Goal: Task Accomplishment & Management: Use online tool/utility

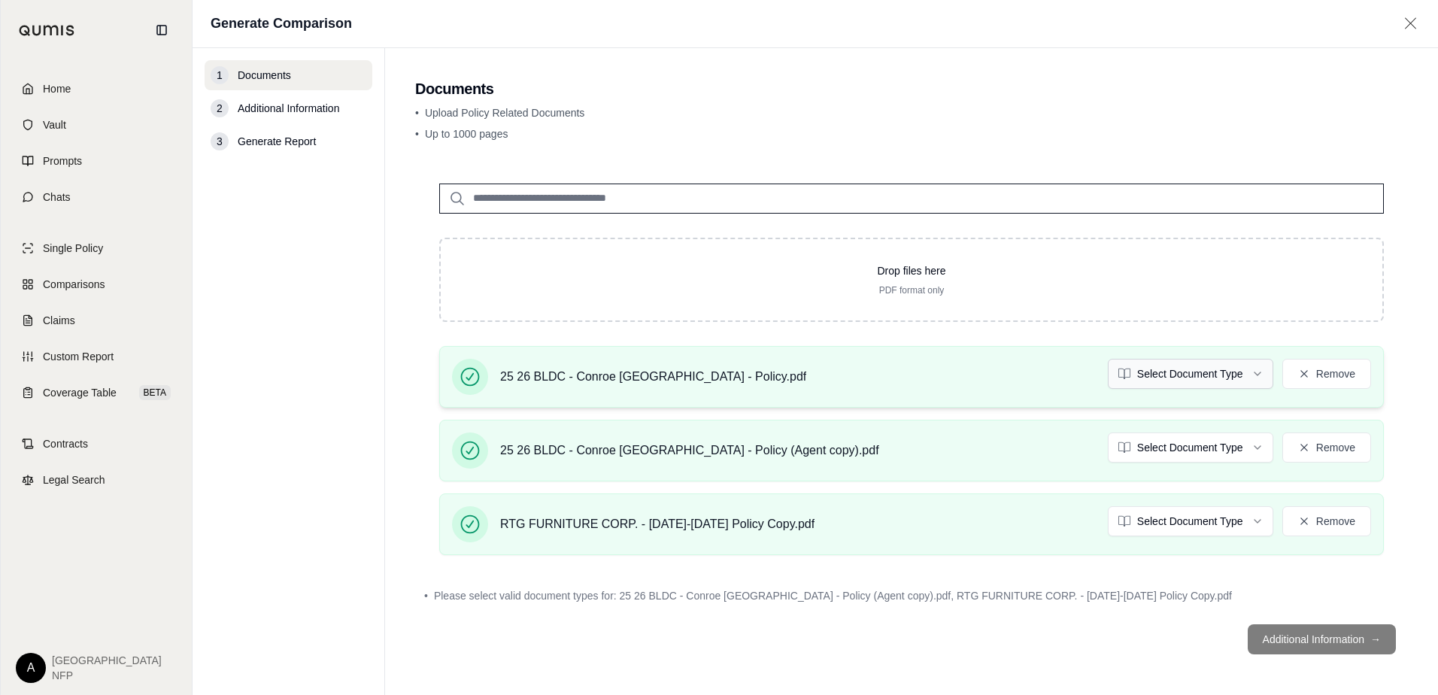
click at [1185, 382] on html "Home Vault Prompts Chats Single Policy Comparisons Claims Custom Report Coverag…" at bounding box center [719, 347] width 1438 height 695
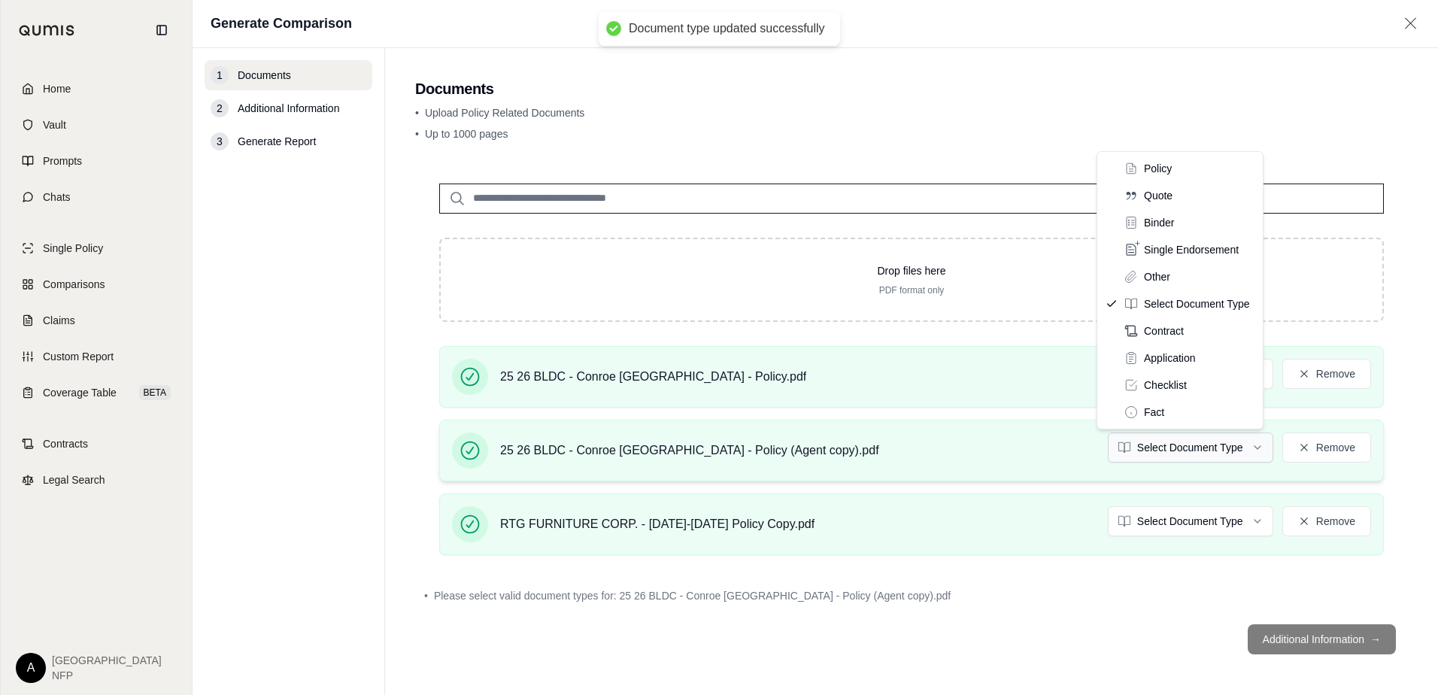
click at [1176, 452] on html "Document type updated successfully Home Vault Prompts Chats Single Policy Compa…" at bounding box center [719, 347] width 1438 height 695
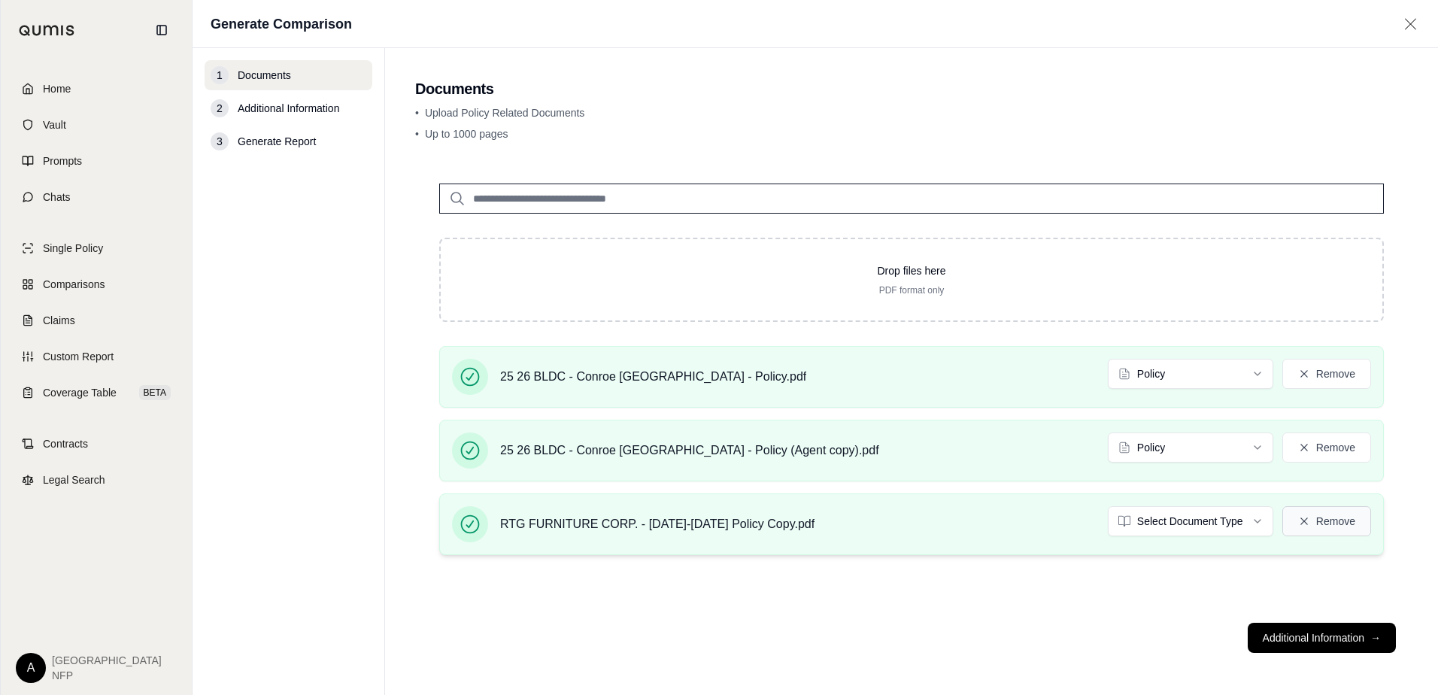
click at [1338, 530] on button "Remove" at bounding box center [1326, 521] width 89 height 30
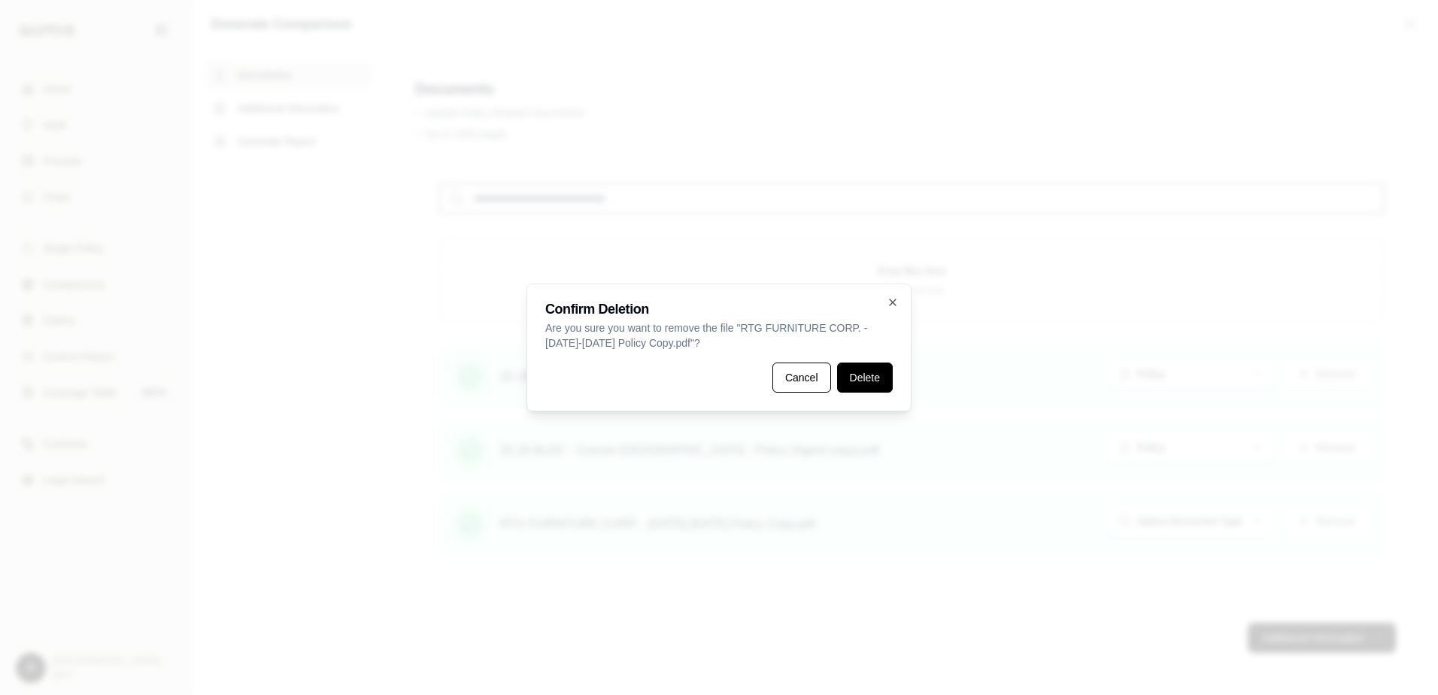
click at [869, 387] on button "Delete" at bounding box center [865, 378] width 56 height 30
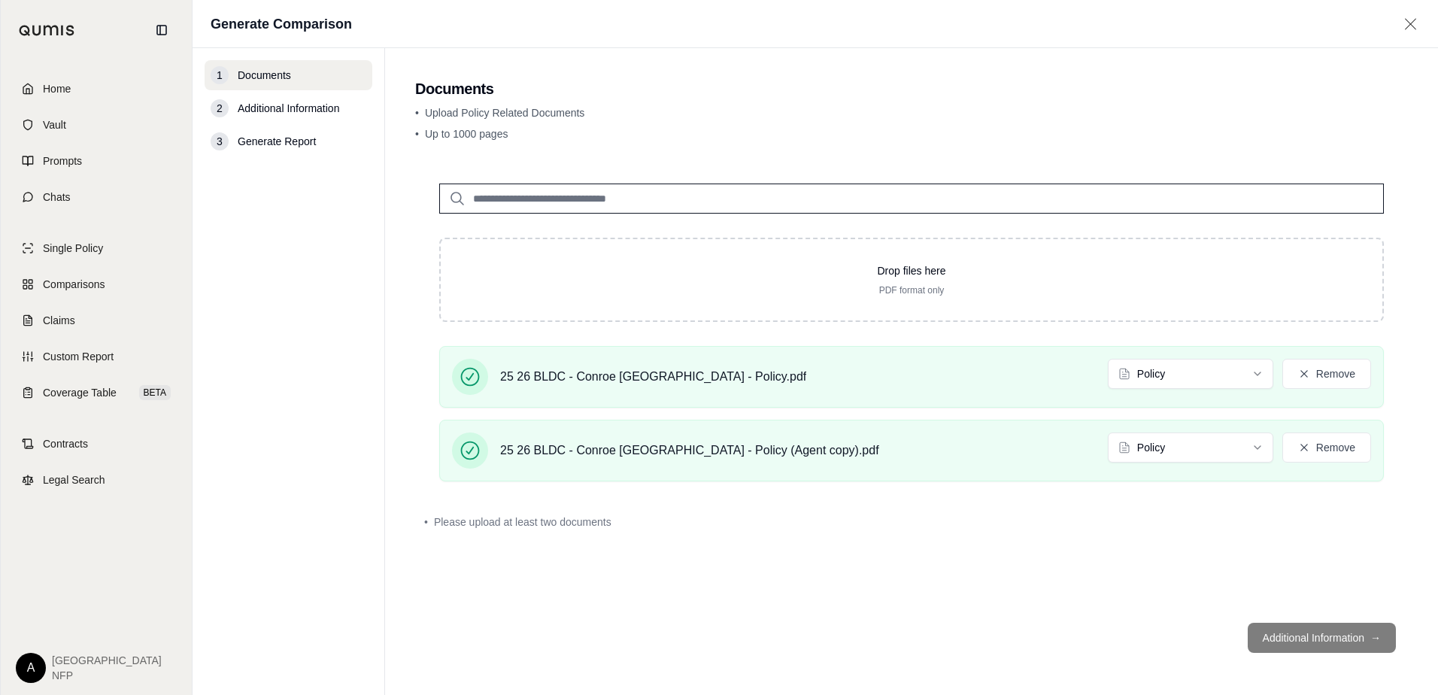
click at [1316, 650] on footer "Additional Information →" at bounding box center [911, 638] width 993 height 54
click at [1320, 645] on footer "Additional Information →" at bounding box center [911, 638] width 993 height 54
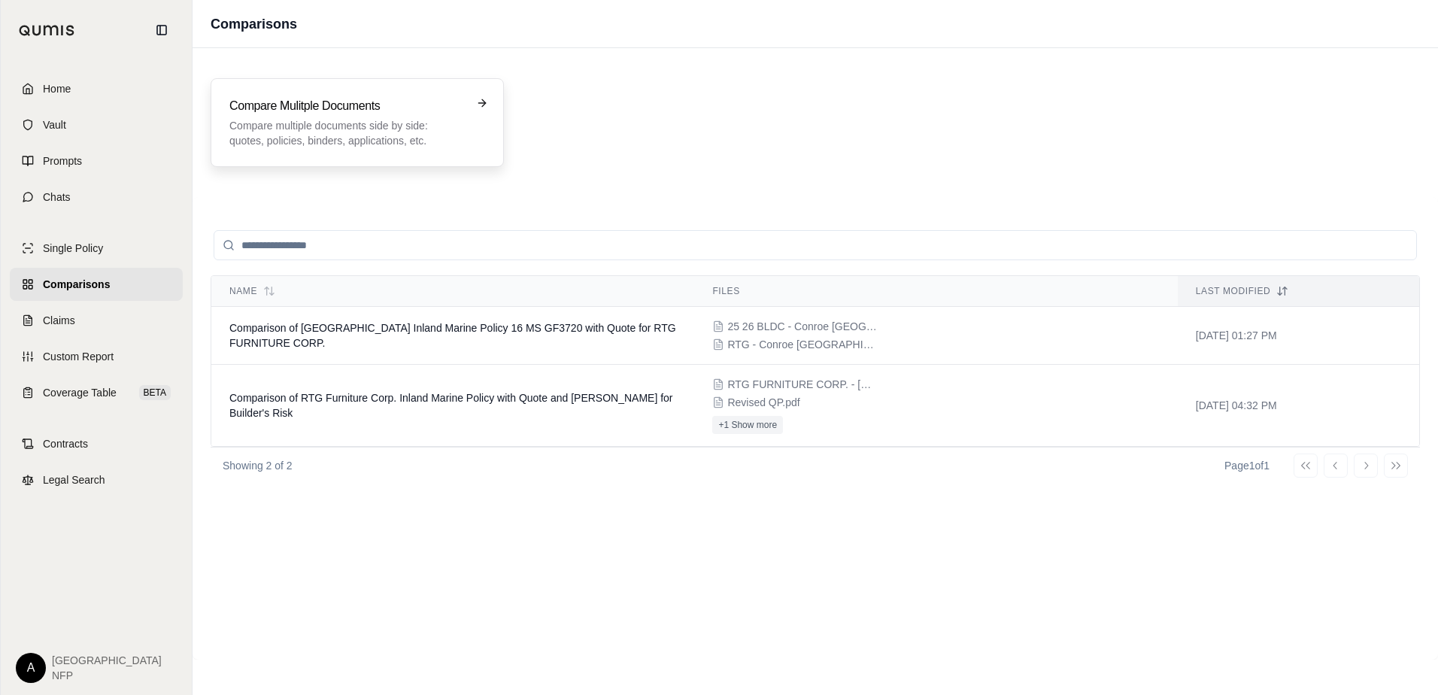
click at [362, 134] on p "Compare multiple documents side by side: quotes, policies, binders, application…" at bounding box center [346, 133] width 235 height 30
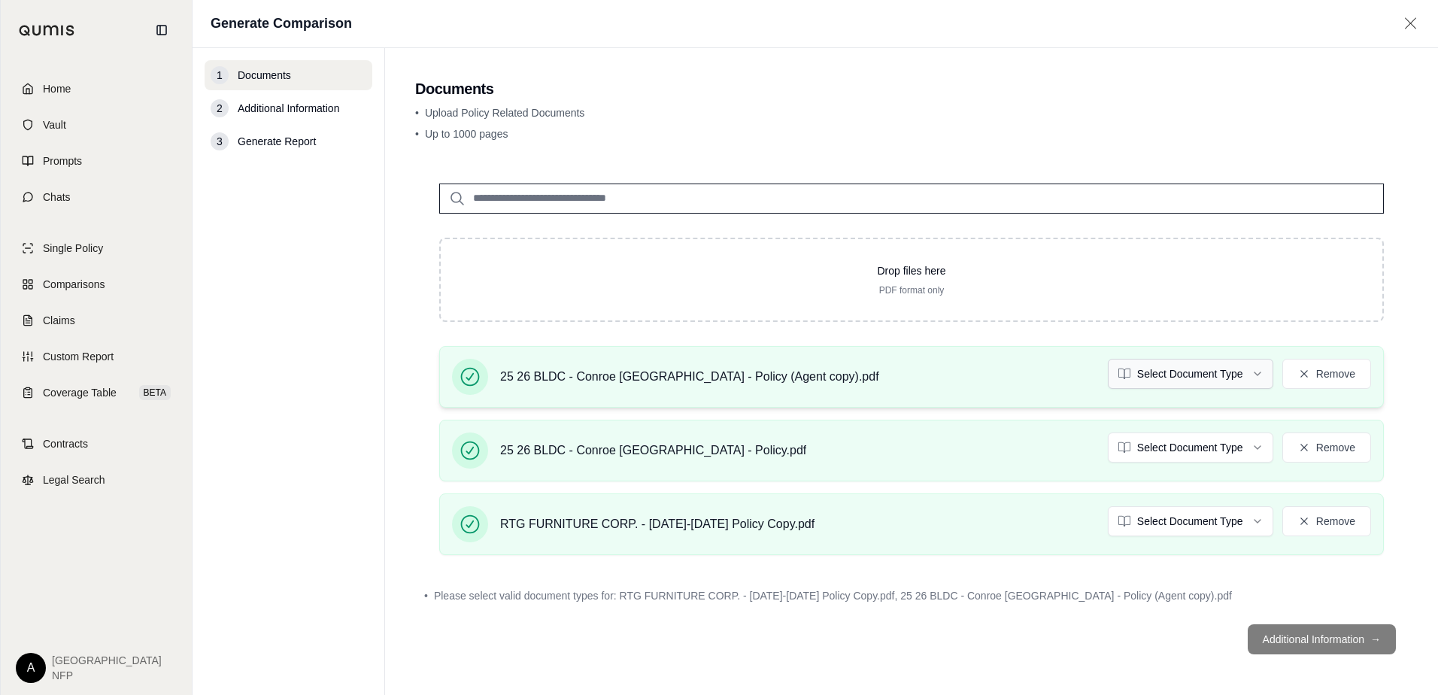
click at [1185, 381] on html "Home Vault Prompts Chats Single Policy Comparisons Claims Custom Report Coverag…" at bounding box center [719, 347] width 1438 height 695
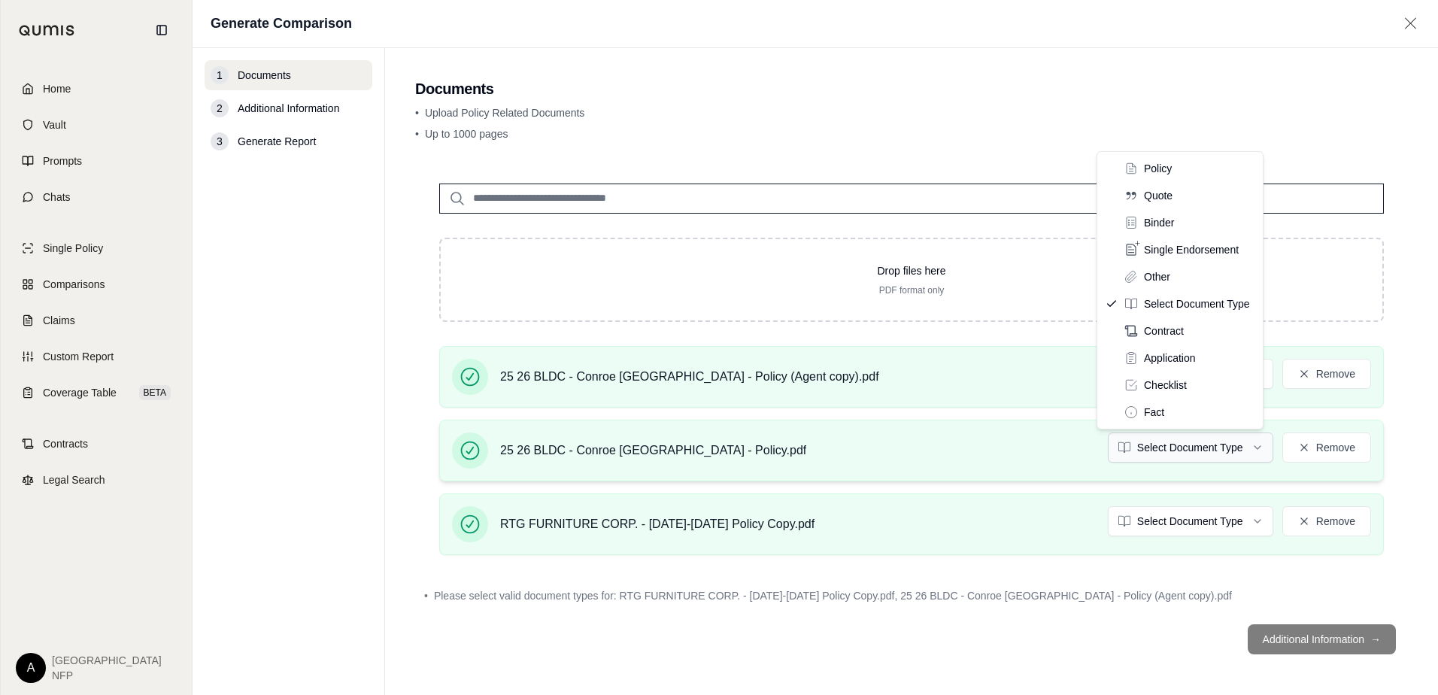
click at [1159, 451] on html "Home Vault Prompts Chats Single Policy Comparisons Claims Custom Report Coverag…" at bounding box center [719, 347] width 1438 height 695
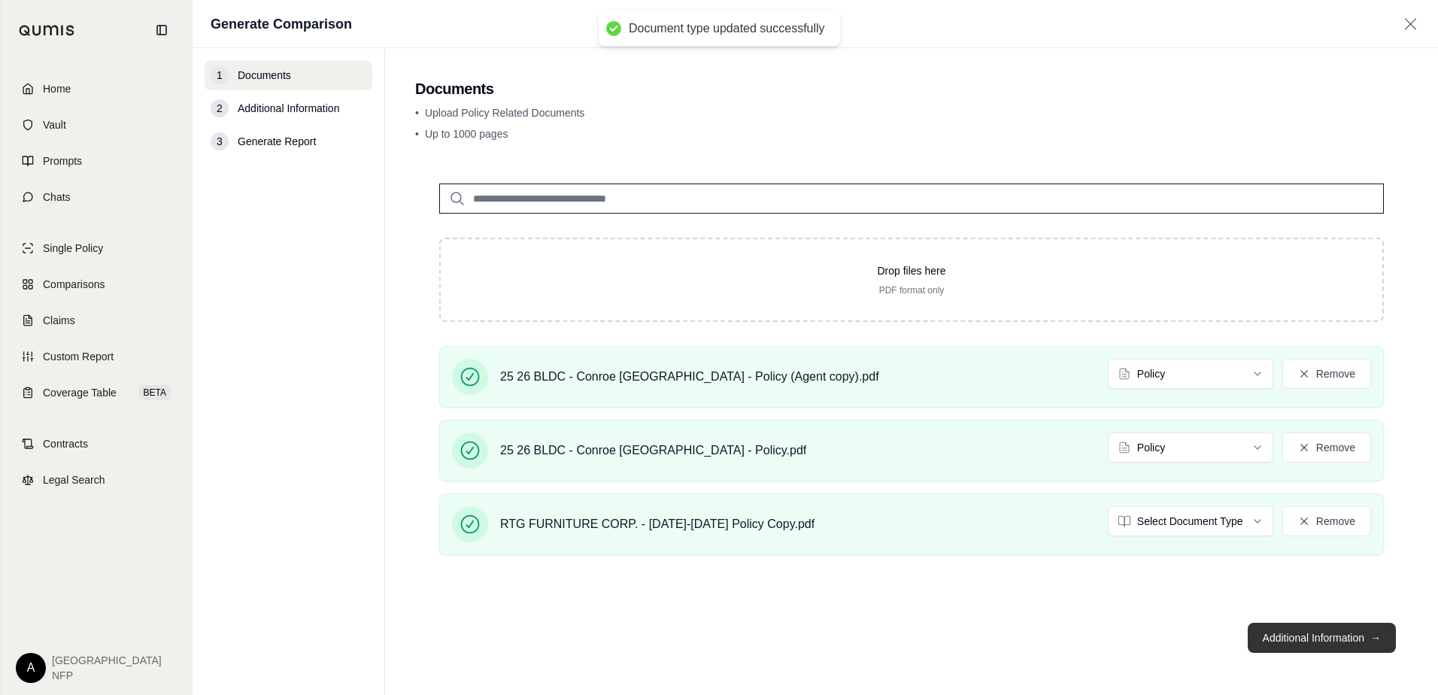
click at [1310, 632] on button "Additional Information →" at bounding box center [1322, 638] width 148 height 30
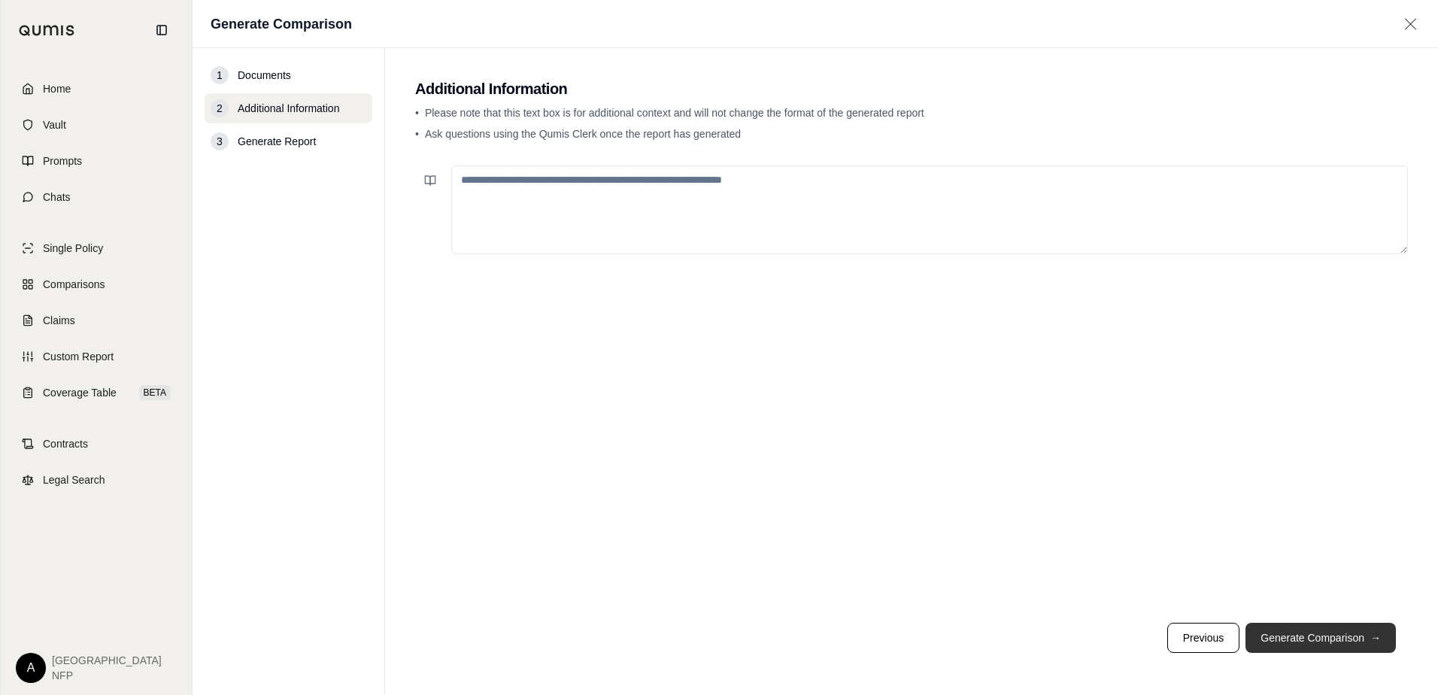
click at [1328, 639] on button "Generate Comparison →" at bounding box center [1321, 638] width 150 height 30
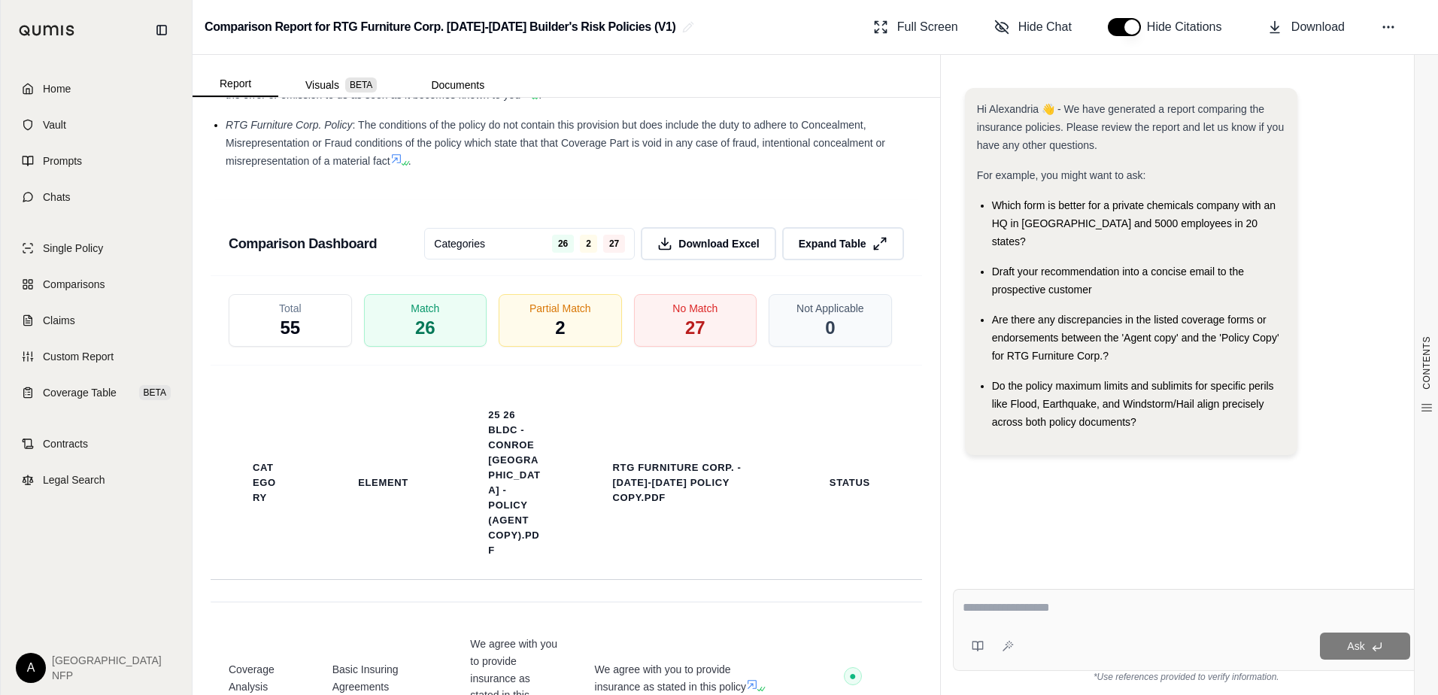
scroll to position [3033, 0]
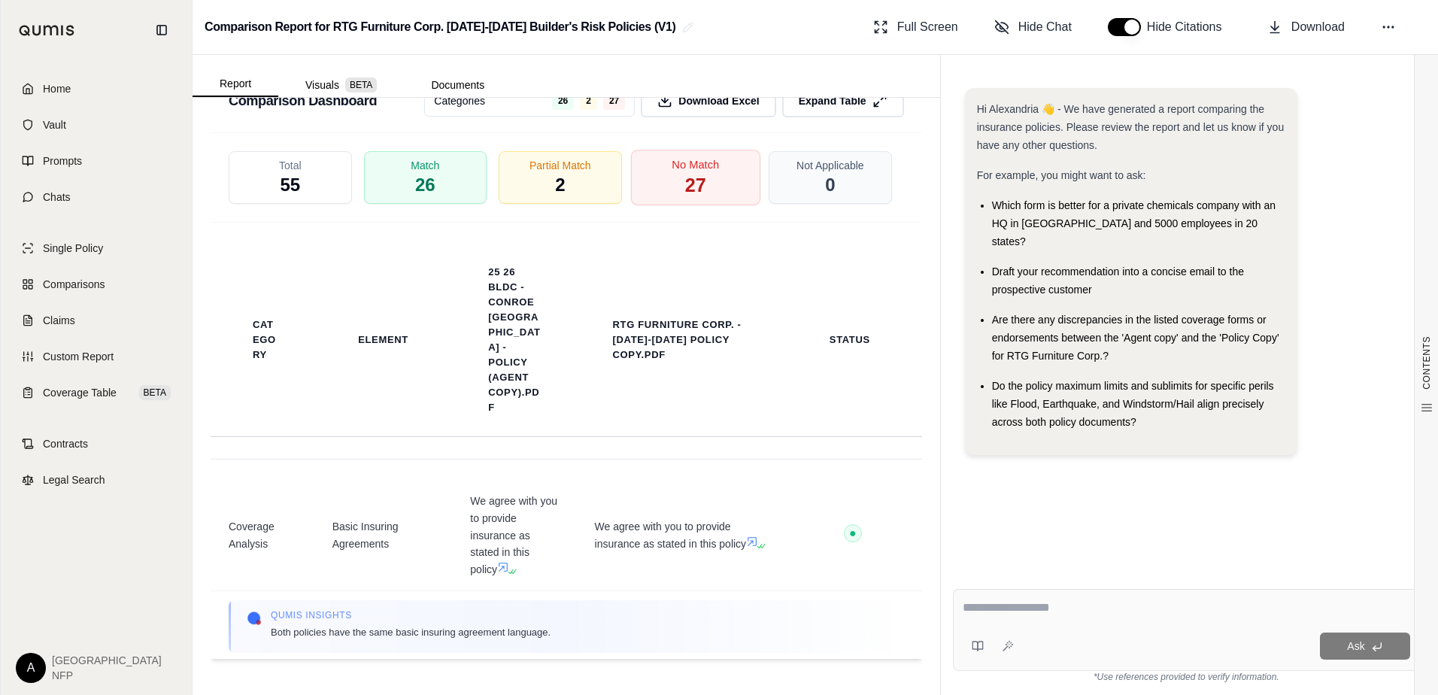
click at [672, 181] on div "No Match 27" at bounding box center [694, 178] width 129 height 56
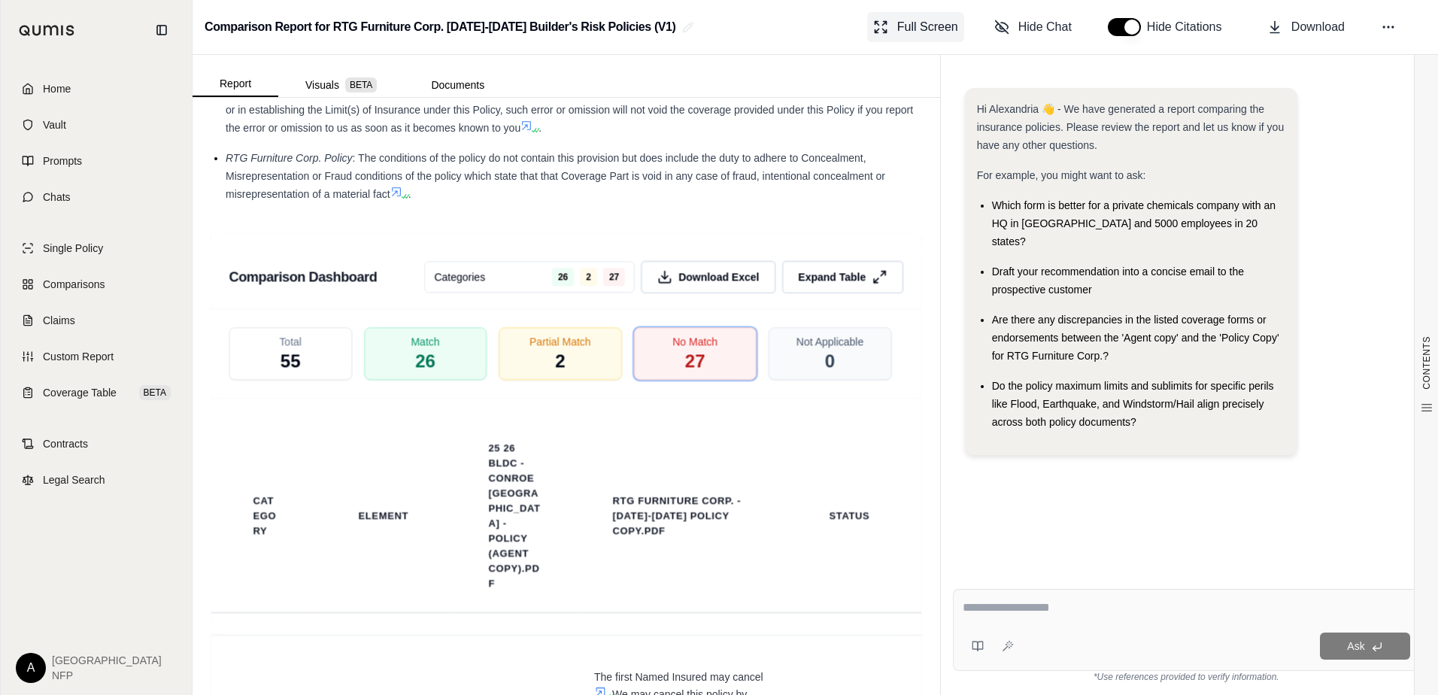
scroll to position [2507, 0]
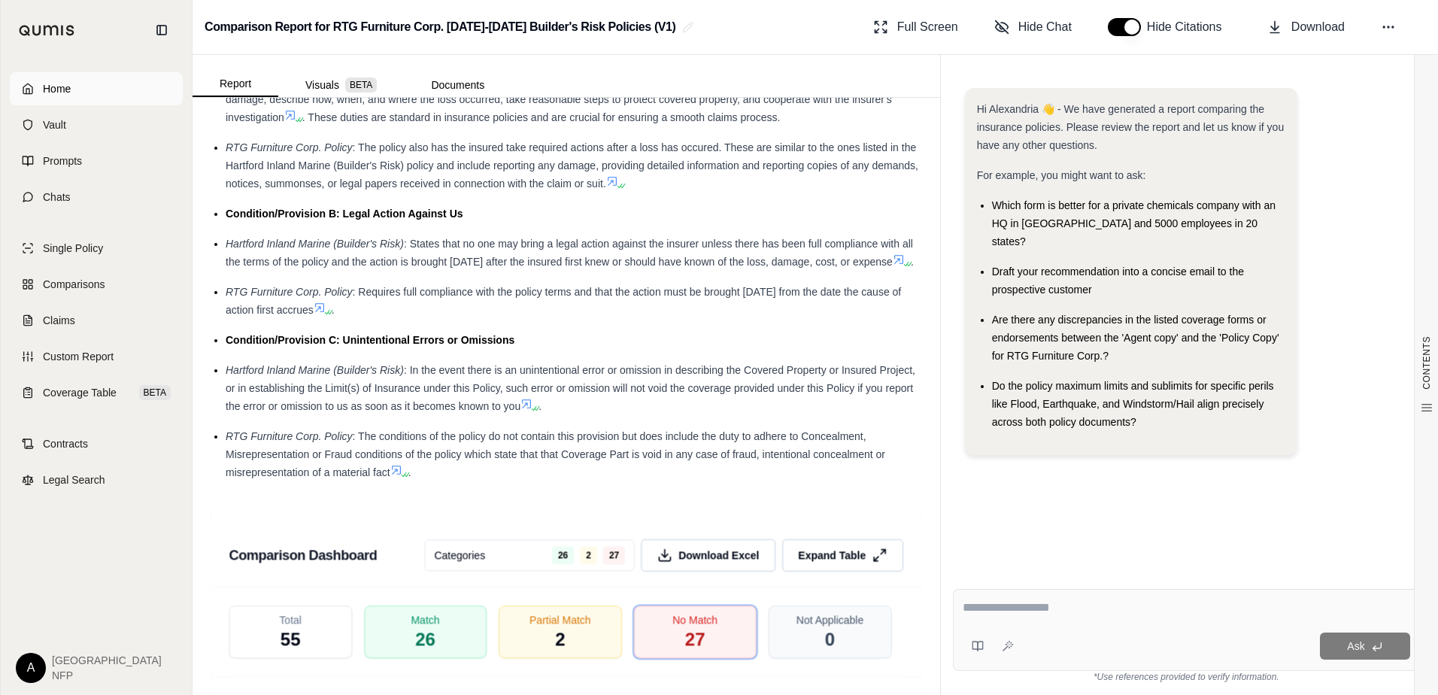
click at [74, 88] on link "Home" at bounding box center [96, 88] width 173 height 33
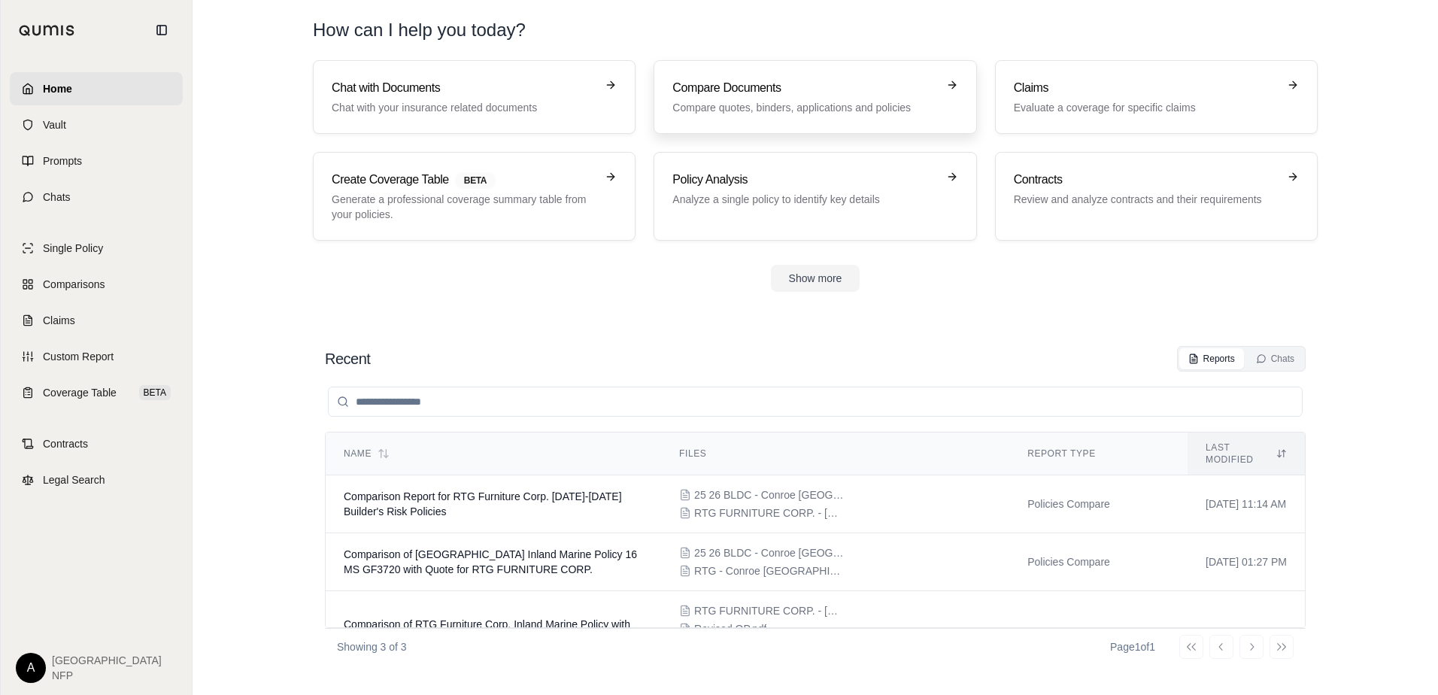
click at [836, 93] on h3 "Compare Documents" at bounding box center [804, 88] width 264 height 18
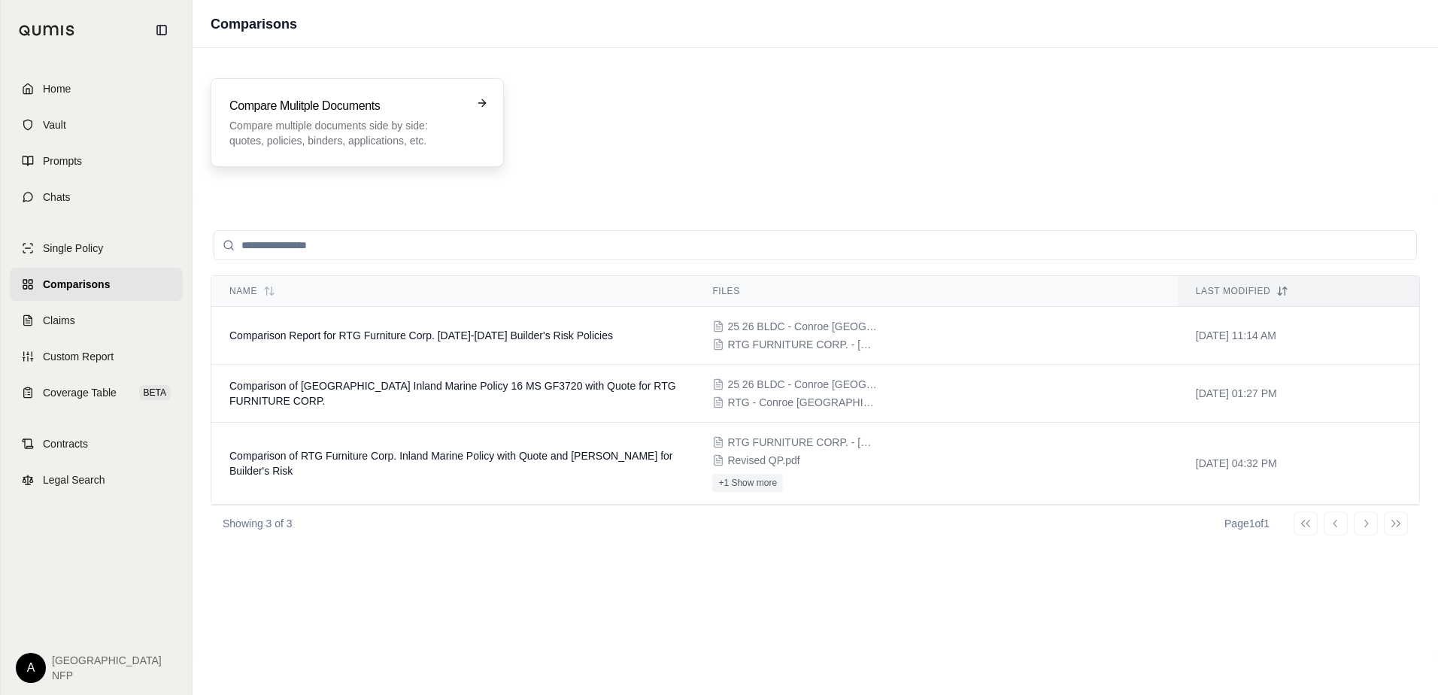
click at [436, 115] on div "Compare Mulitple Documents Compare multiple documents side by side: quotes, pol…" at bounding box center [346, 122] width 235 height 51
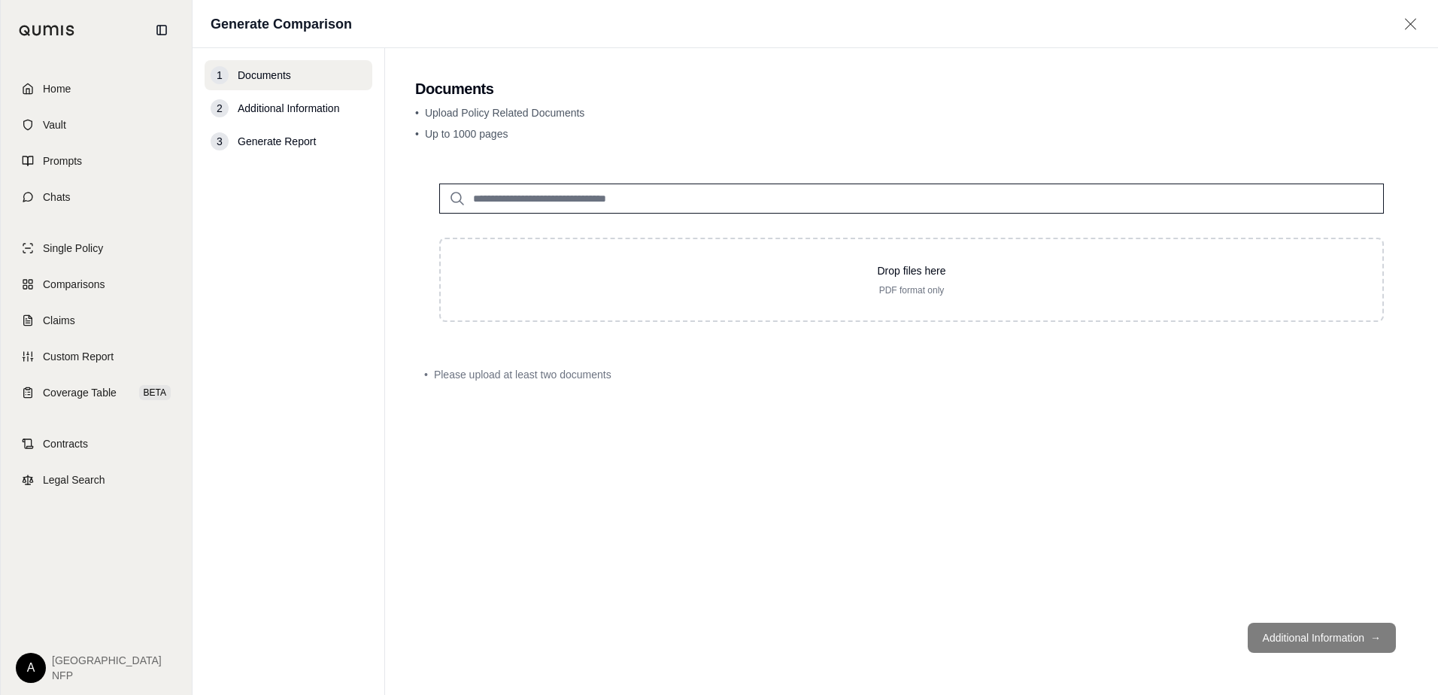
click at [715, 382] on div "• Please upload at least two documents" at bounding box center [911, 374] width 993 height 33
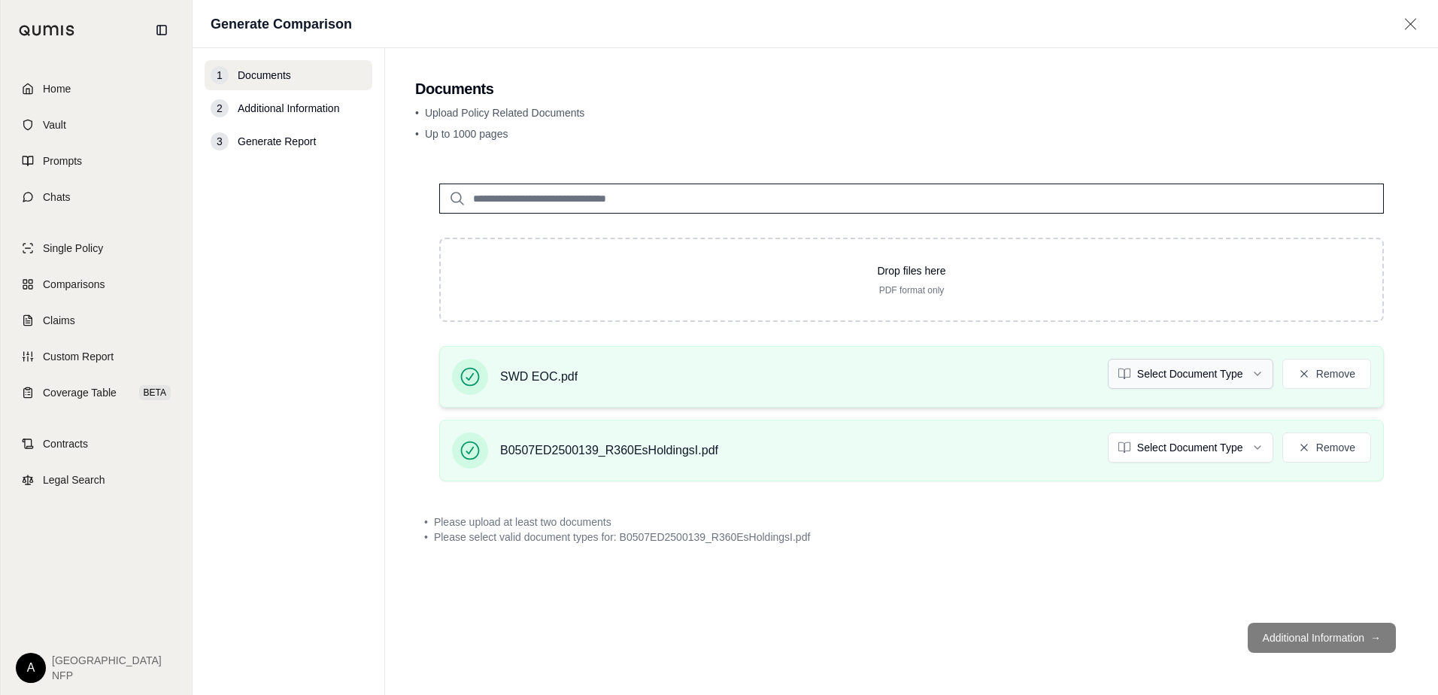
click at [1206, 376] on html "Home Vault Prompts Chats Single Policy Comparisons Claims Custom Report Coverag…" at bounding box center [719, 347] width 1438 height 695
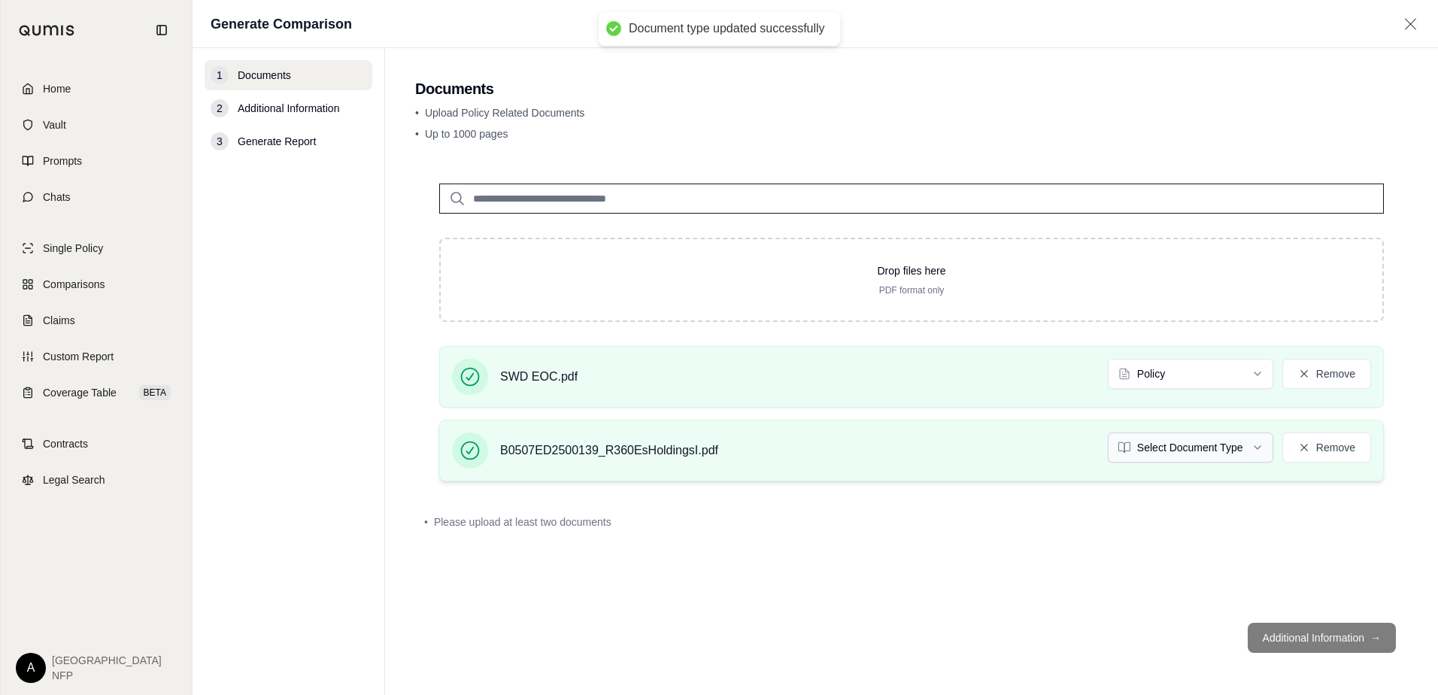
click at [1179, 454] on html "Document type updated successfully Home Vault Prompts Chats Single Policy Compa…" at bounding box center [719, 347] width 1438 height 695
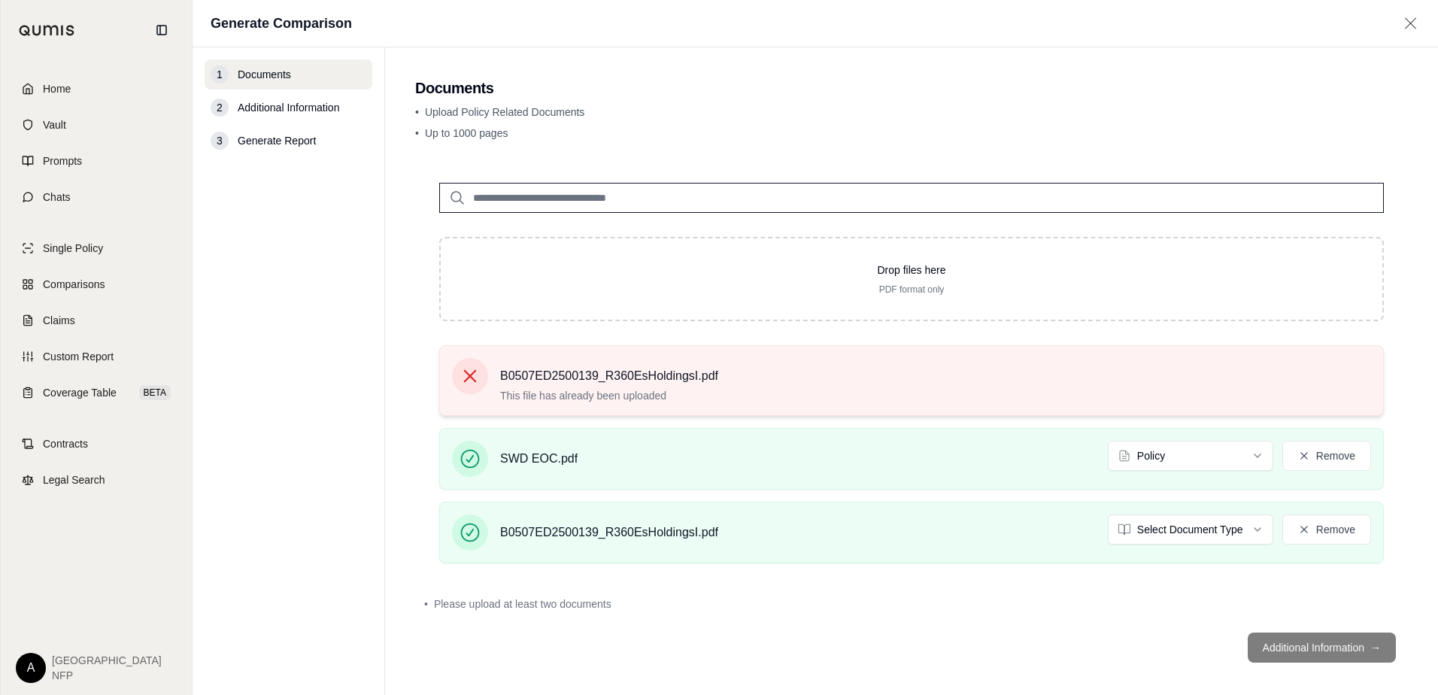
click at [476, 371] on icon at bounding box center [470, 376] width 13 height 13
click at [688, 387] on div "B0507ED2500139_R360EsHoldingsI.pdf This file has already been uploaded" at bounding box center [609, 380] width 218 height 45
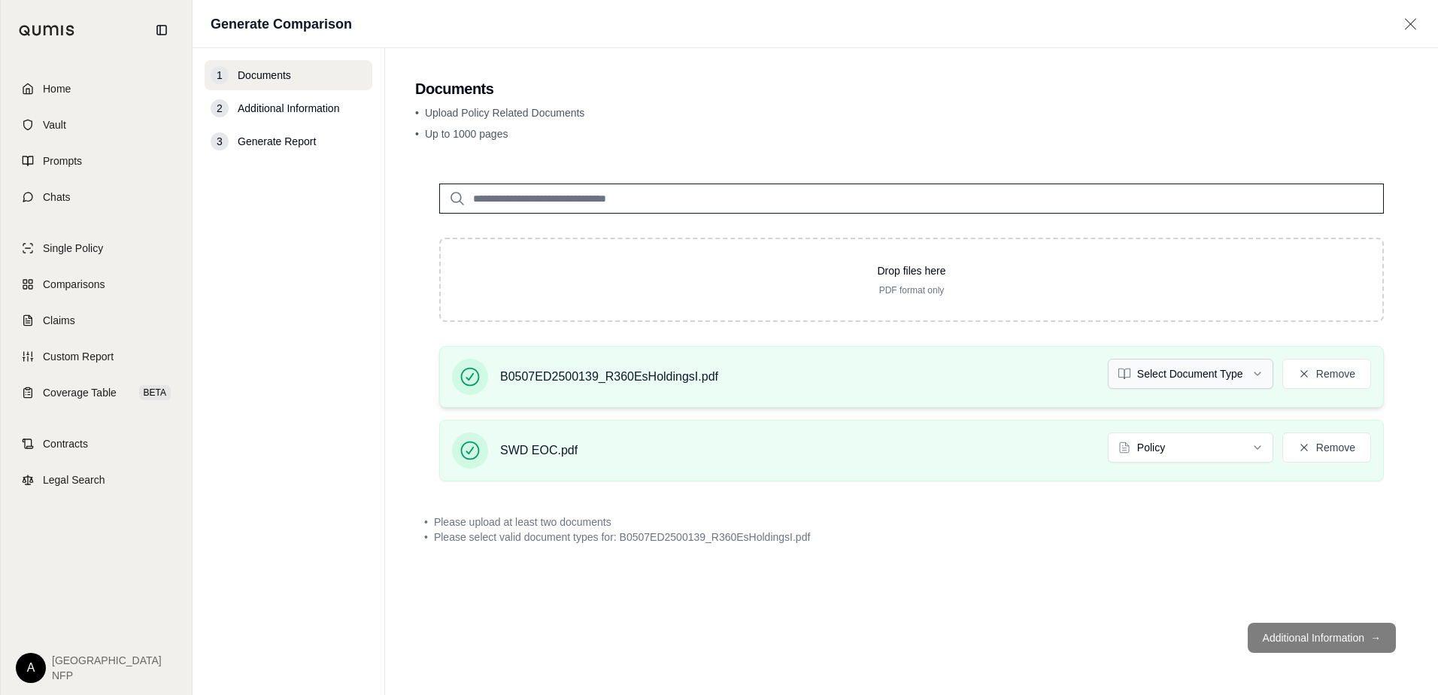
click at [1246, 384] on html "Home Vault Prompts Chats Single Policy Comparisons Claims Custom Report Coverag…" at bounding box center [719, 347] width 1438 height 695
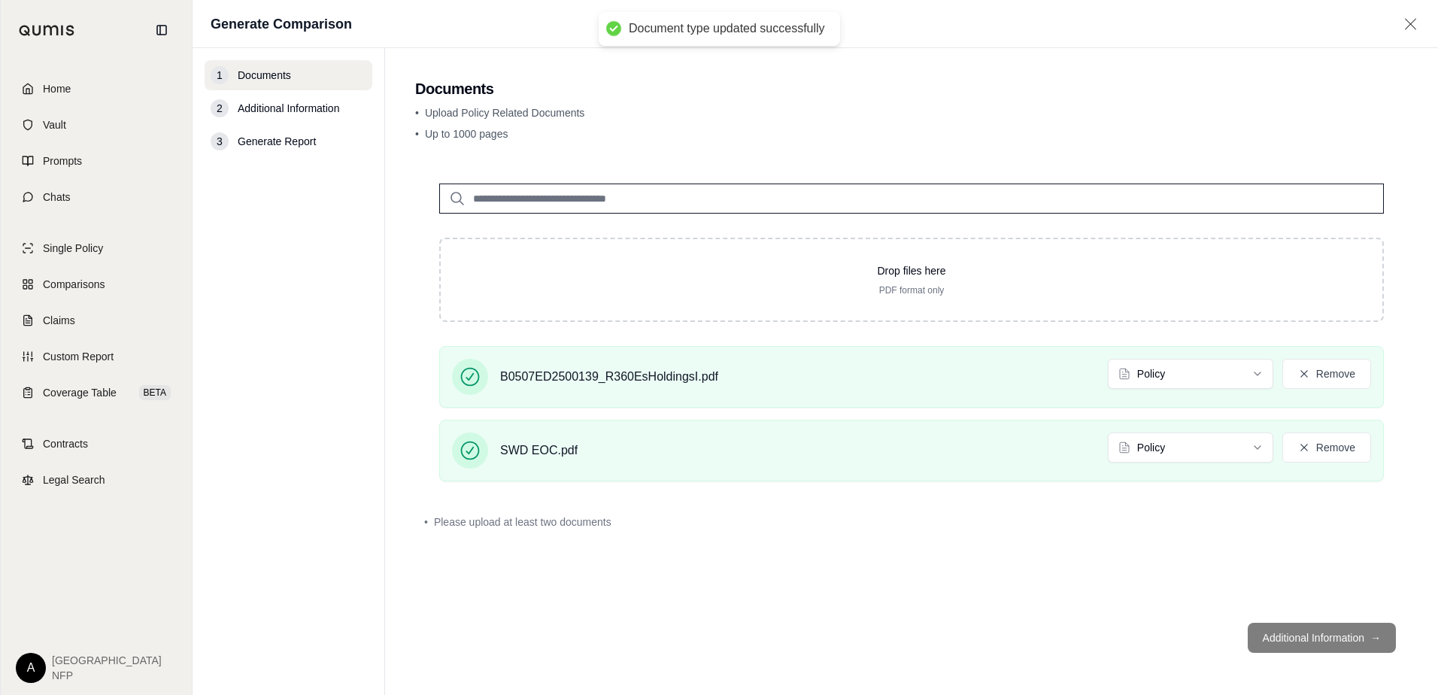
click at [996, 536] on div "• Please upload at least two documents" at bounding box center [911, 521] width 993 height 33
click at [1327, 642] on footer "Additional Information →" at bounding box center [911, 638] width 993 height 54
click at [1194, 368] on html "Home Vault Prompts Chats Single Policy Comparisons Claims Custom Report Coverag…" at bounding box center [719, 347] width 1438 height 695
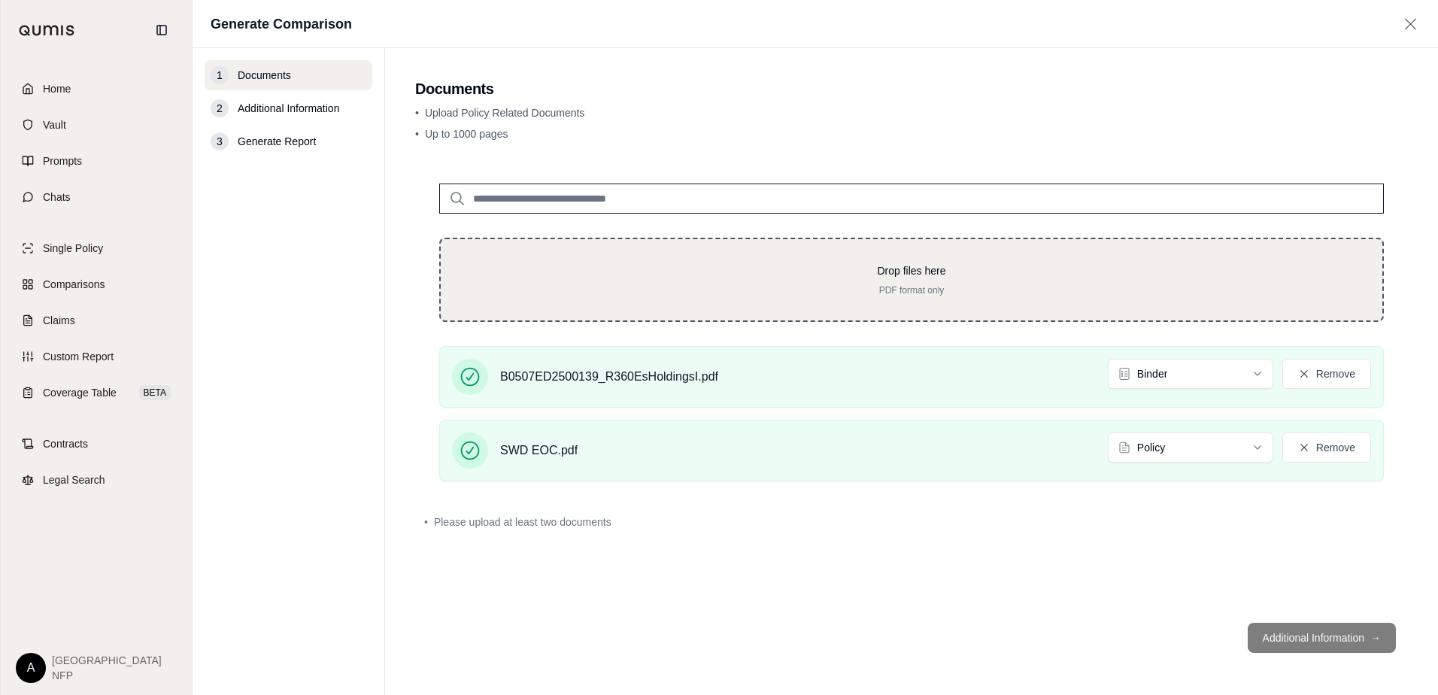
click at [915, 293] on p "PDF format only" at bounding box center [912, 290] width 894 height 12
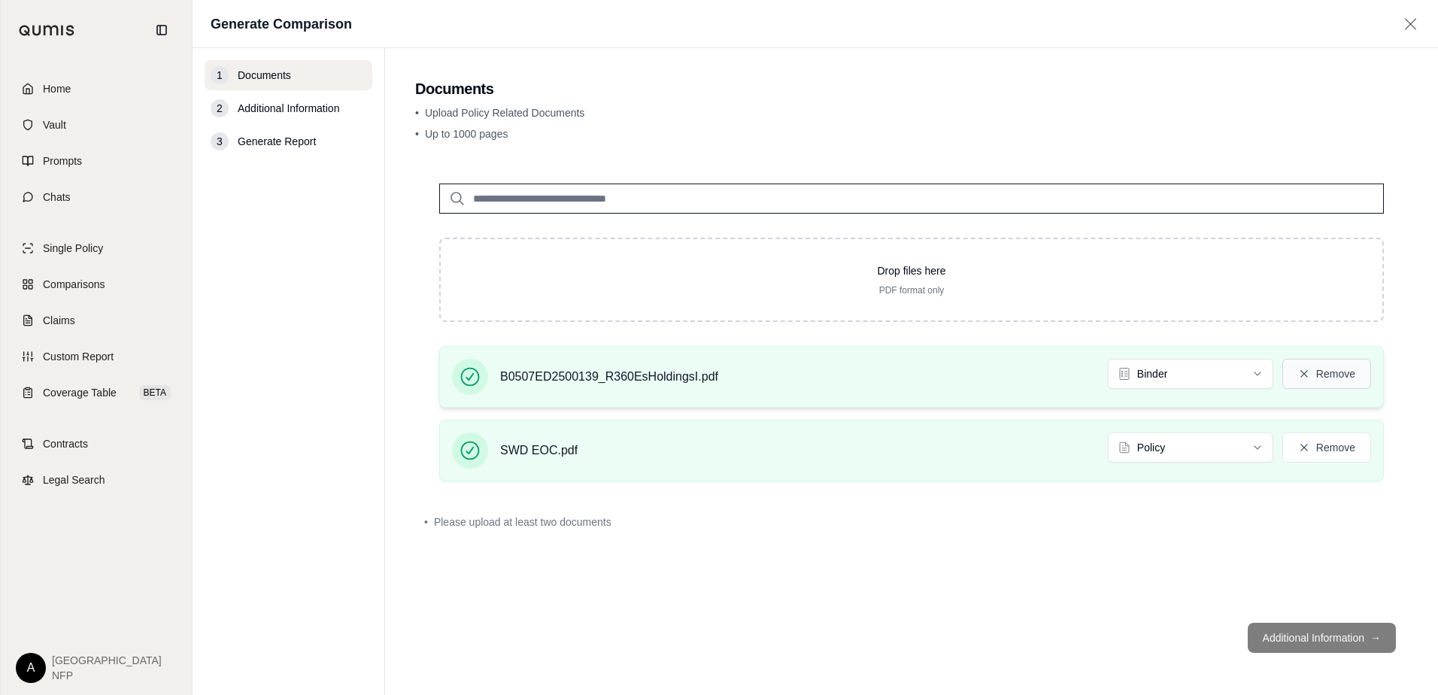
click at [1314, 367] on button "Remove" at bounding box center [1326, 374] width 89 height 30
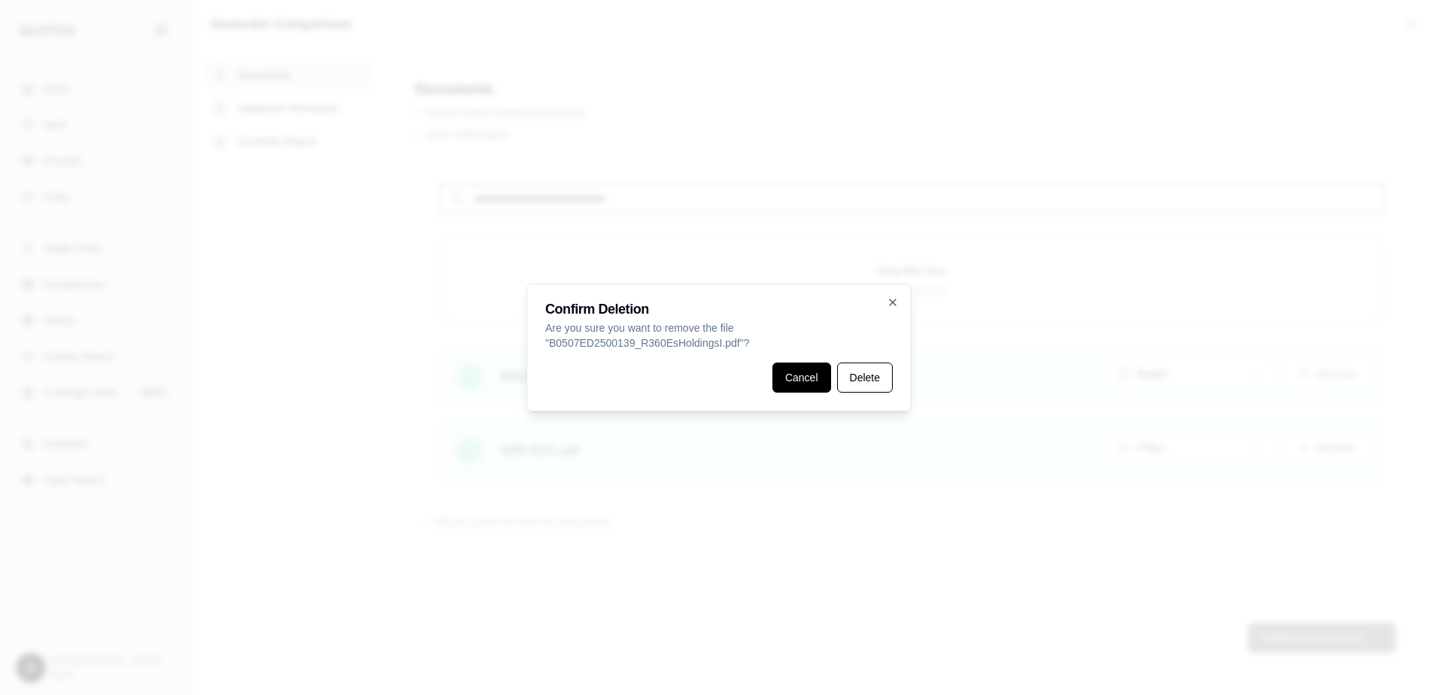
click at [824, 382] on button "Cancel" at bounding box center [801, 378] width 59 height 30
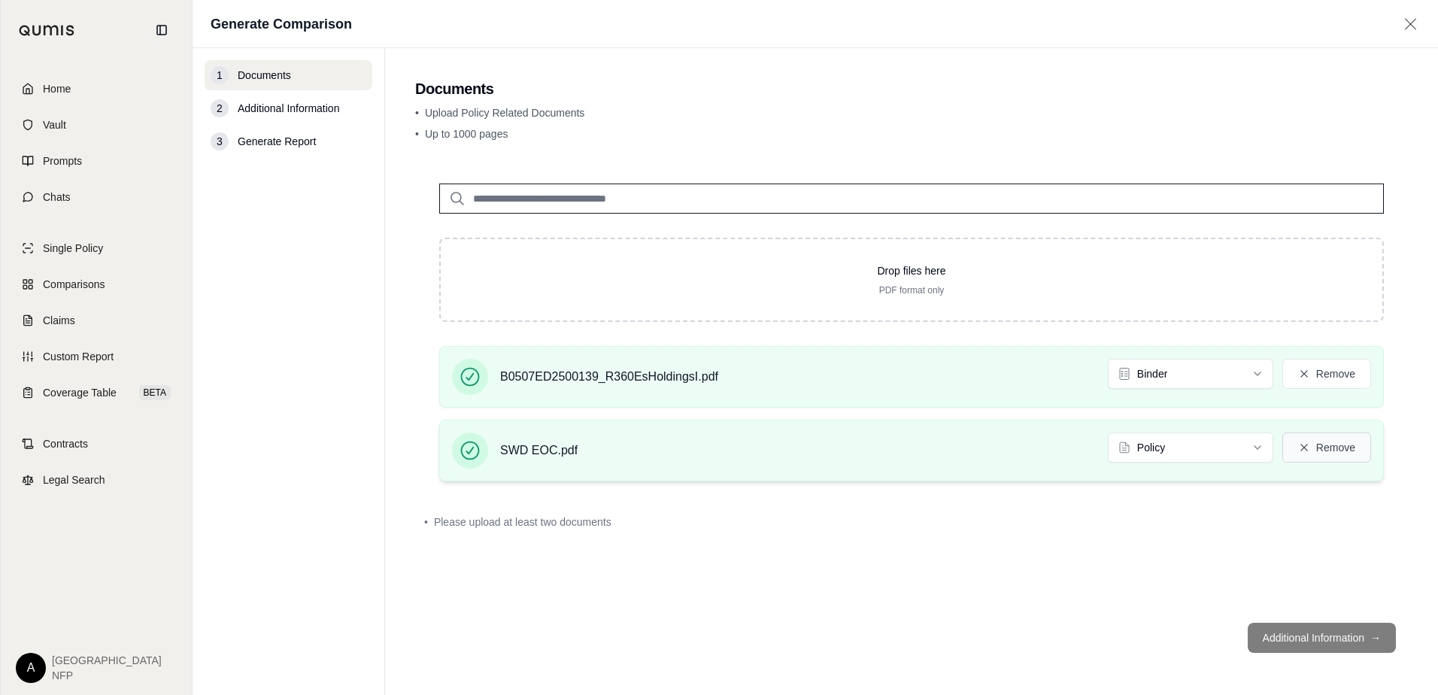
click at [1308, 449] on icon at bounding box center [1304, 448] width 12 height 12
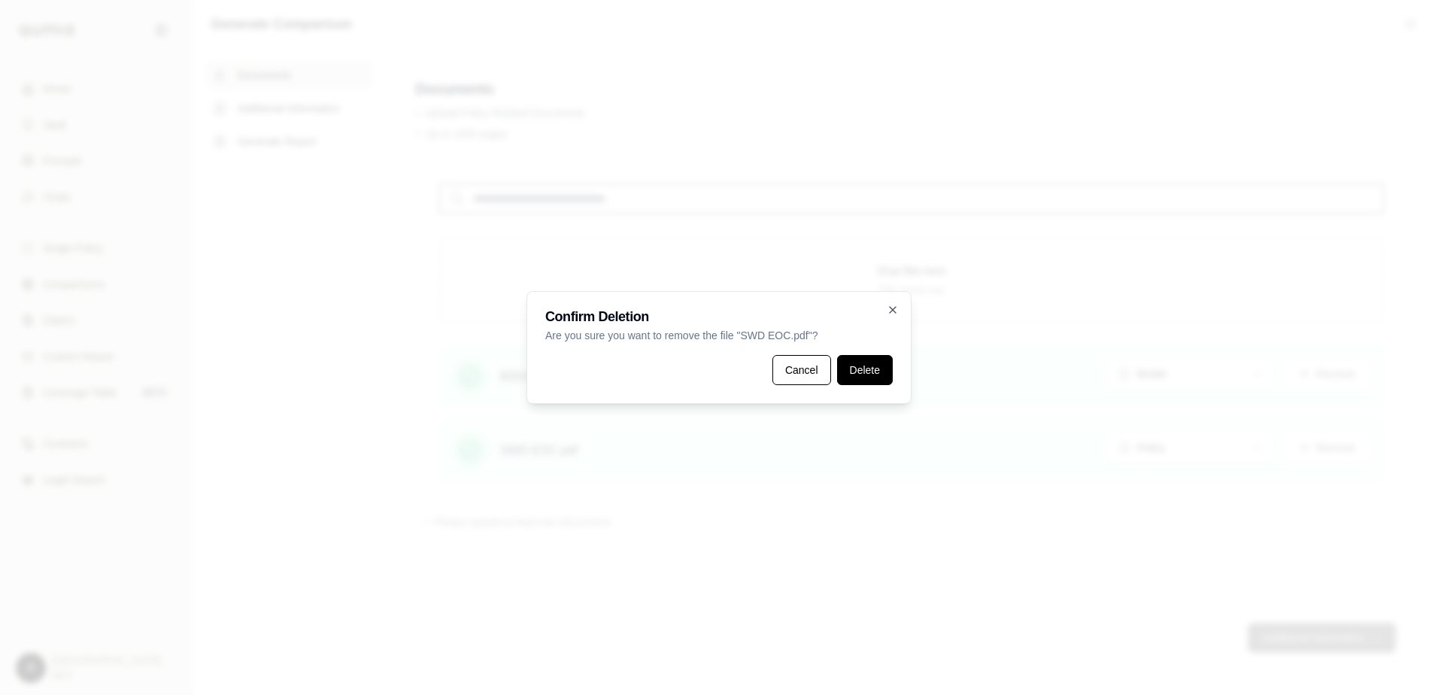
click at [860, 378] on button "Delete" at bounding box center [865, 370] width 56 height 30
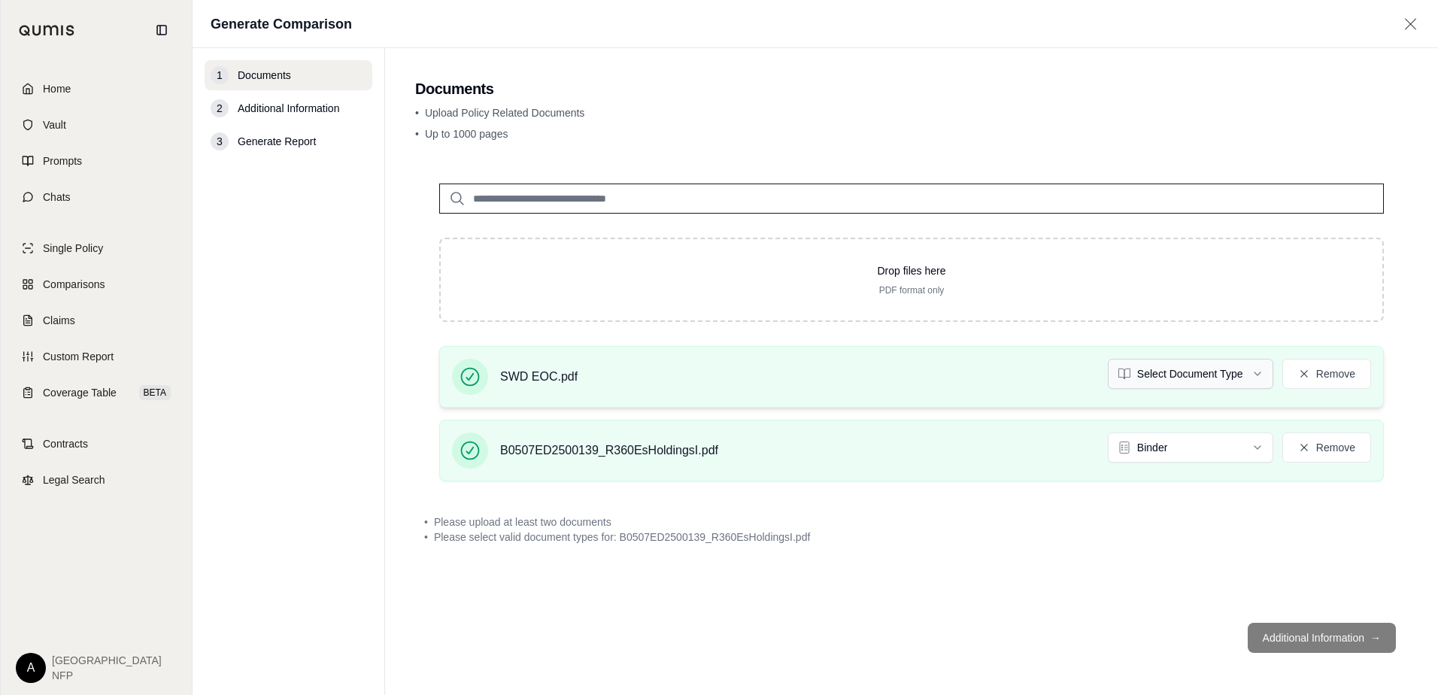
click at [1218, 376] on html "Home Vault Prompts Chats Single Policy Comparisons Claims Custom Report Coverag…" at bounding box center [719, 347] width 1438 height 695
click at [953, 539] on div "Drop files here PDF format only SWD EOC.pdf Policy Remove B0507ED2500139_R360Es…" at bounding box center [911, 384] width 993 height 451
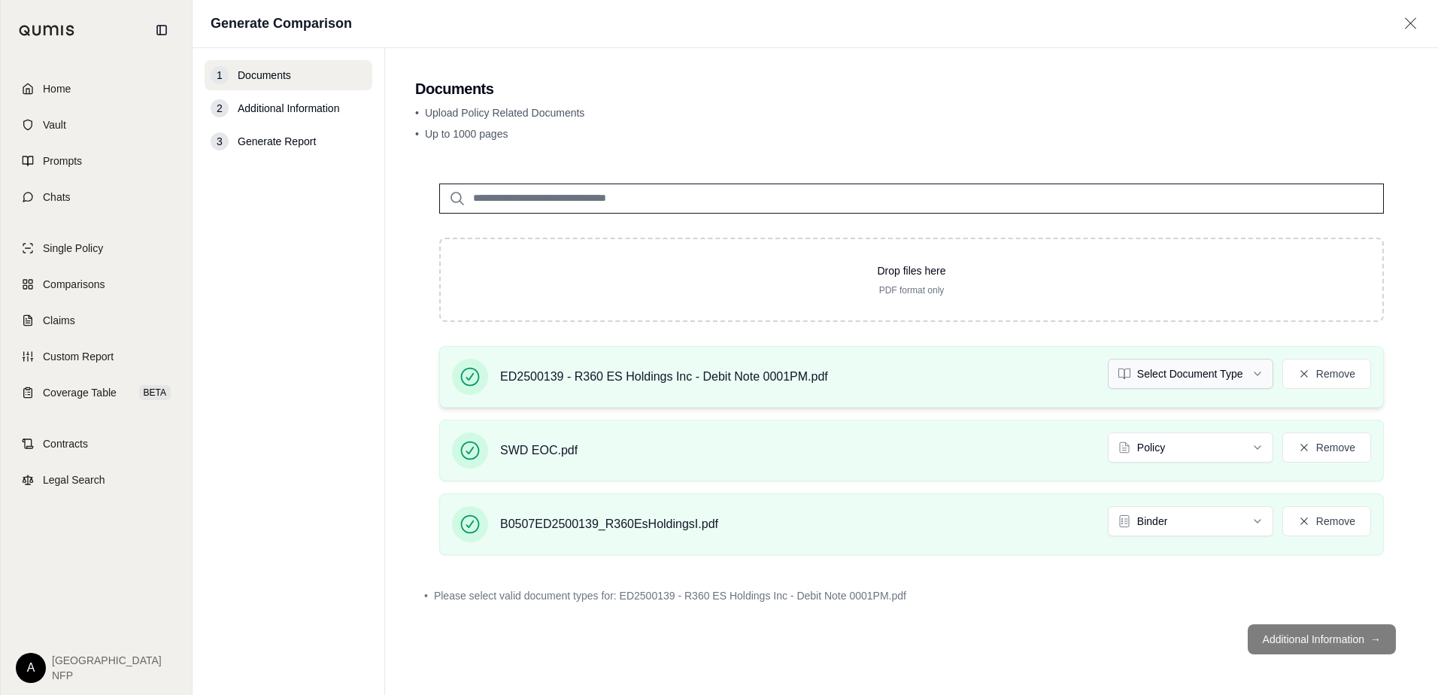
click at [1206, 377] on html "Home Vault Prompts Chats Single Policy Comparisons Claims Custom Report Coverag…" at bounding box center [719, 347] width 1438 height 695
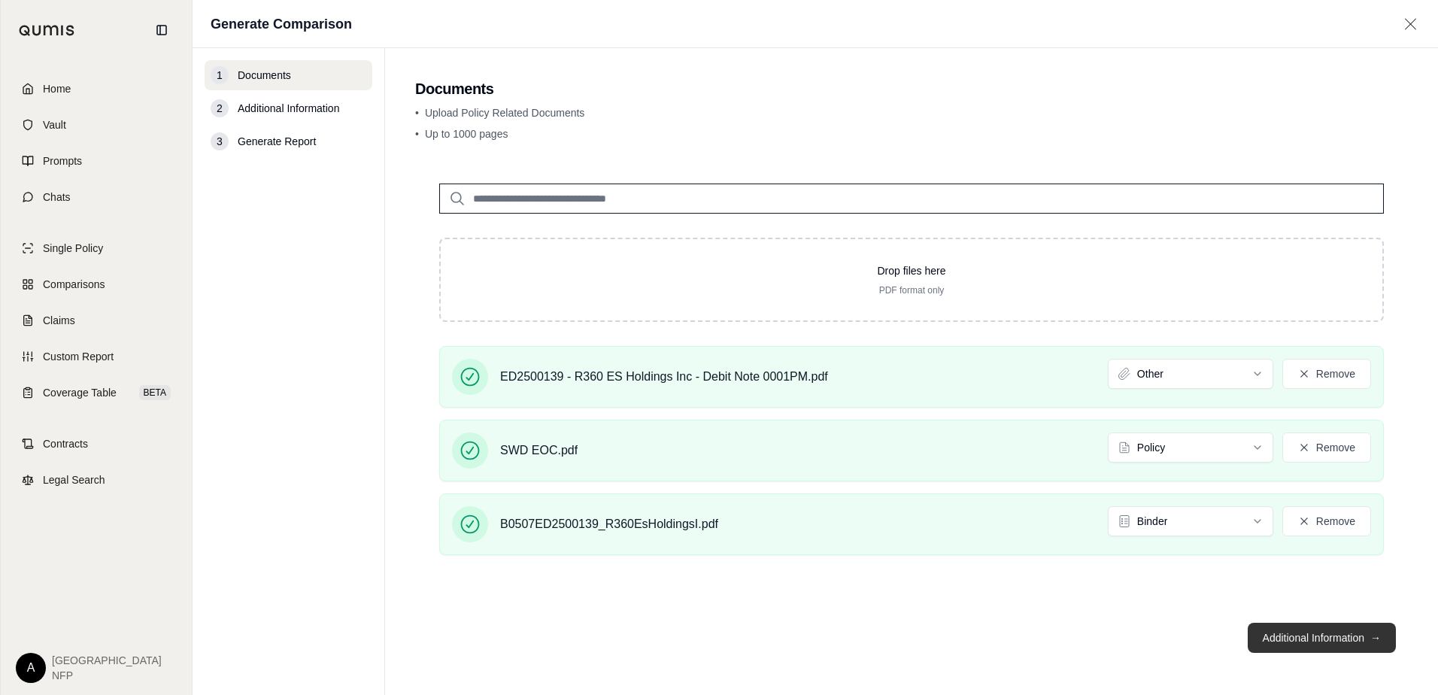
click at [1290, 633] on button "Additional Information →" at bounding box center [1322, 638] width 148 height 30
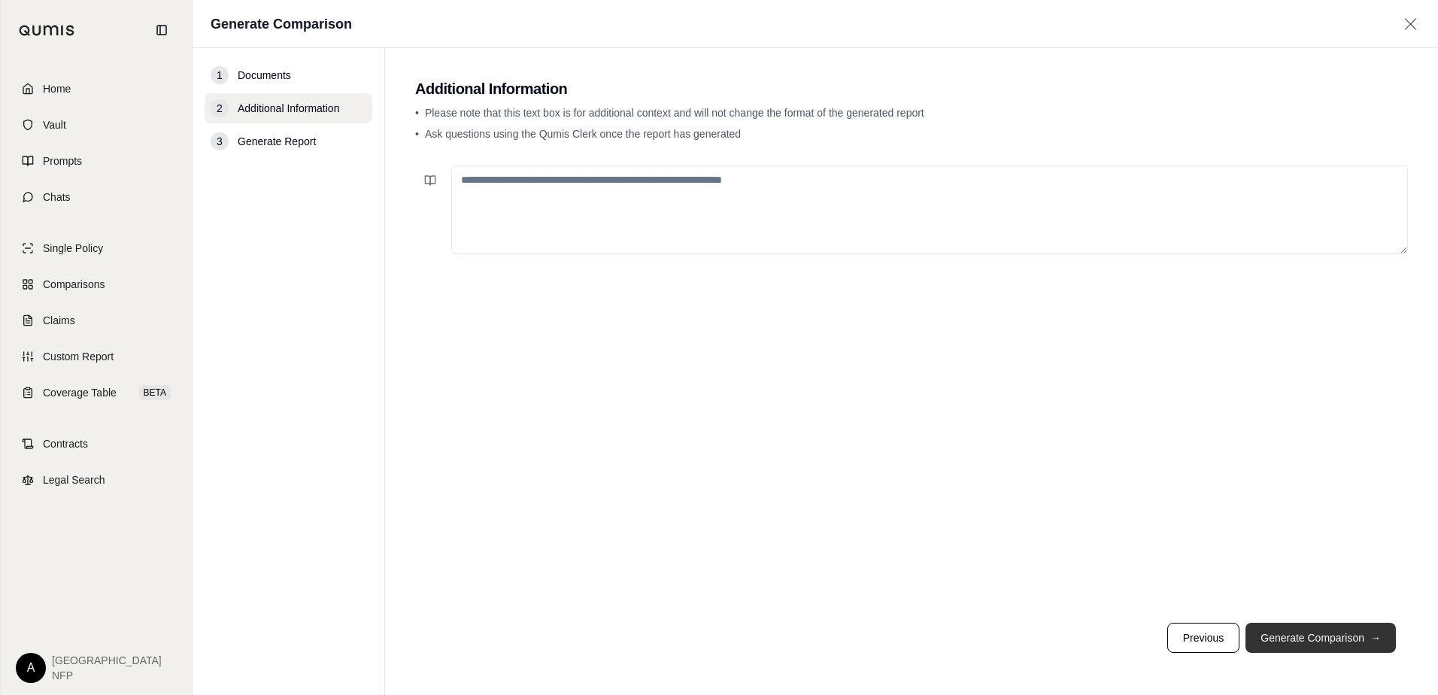
click at [1273, 633] on button "Generate Comparison →" at bounding box center [1321, 638] width 150 height 30
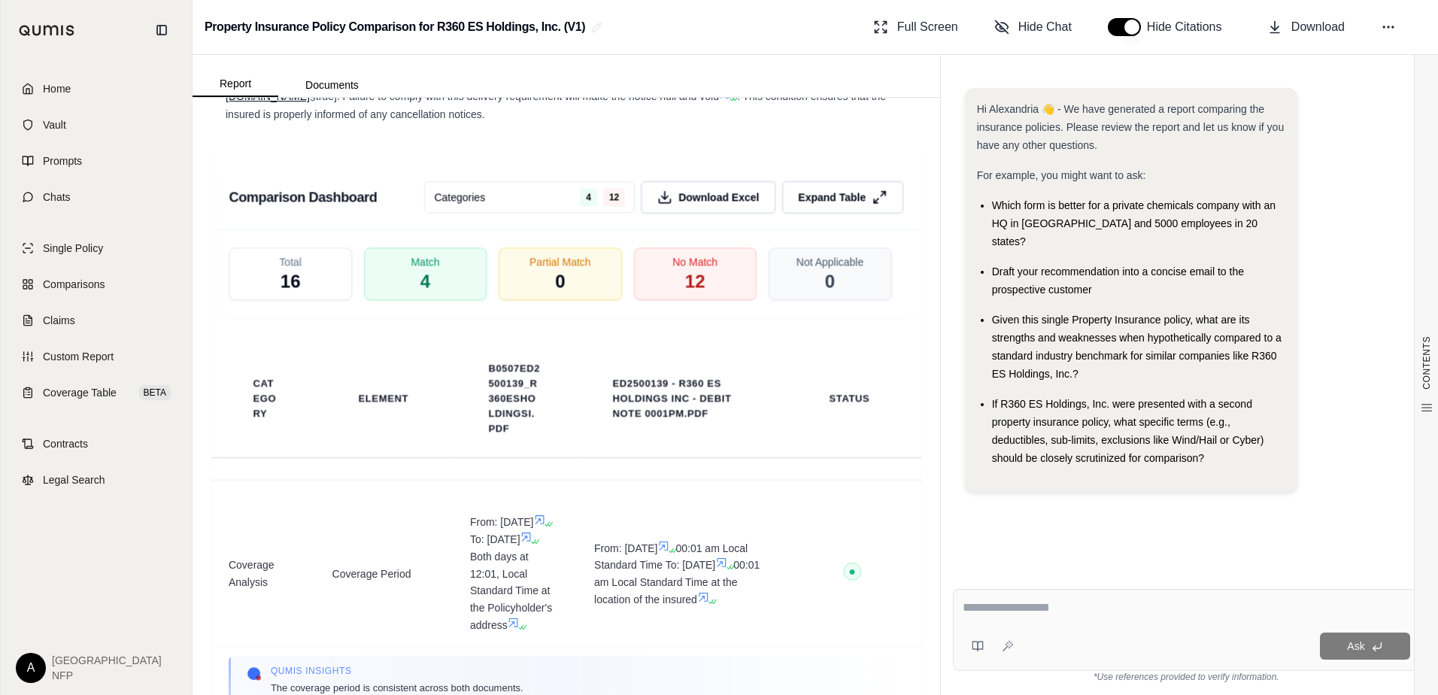
scroll to position [2557, 0]
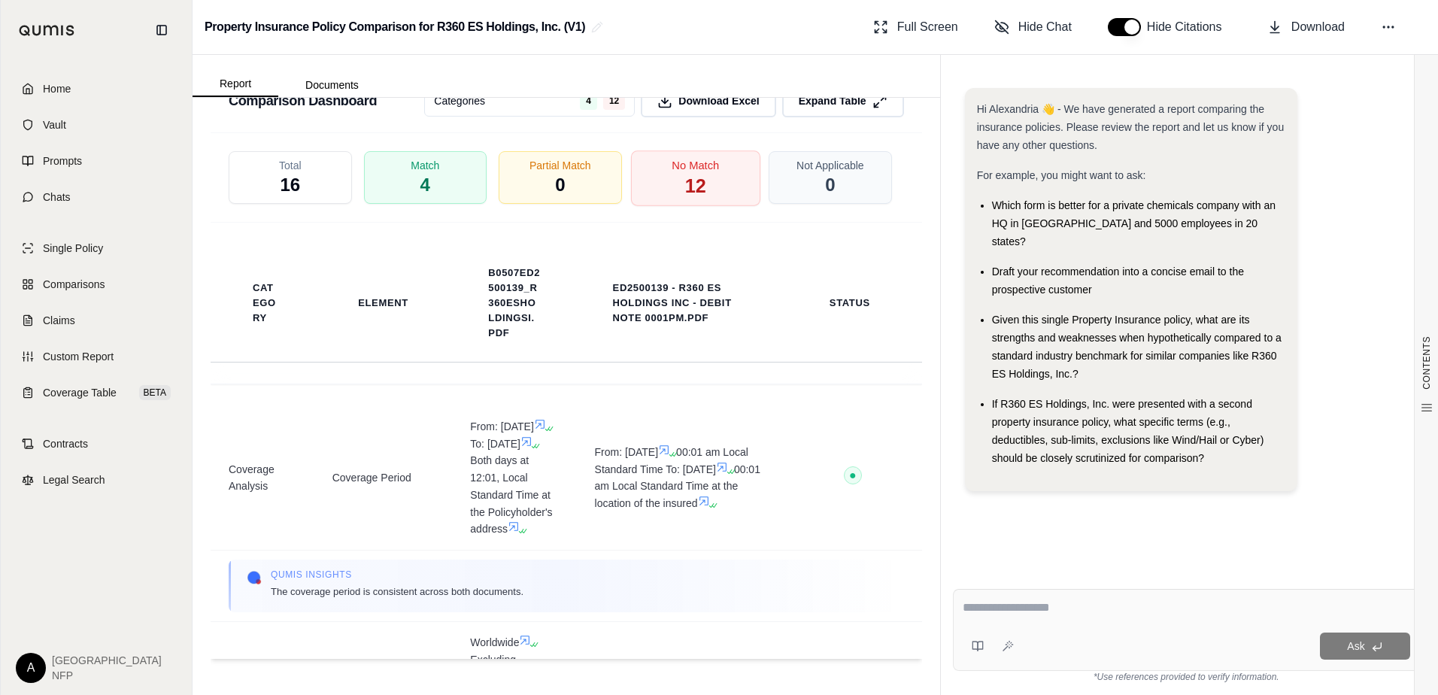
click at [705, 202] on div "No Match 12" at bounding box center [694, 178] width 129 height 56
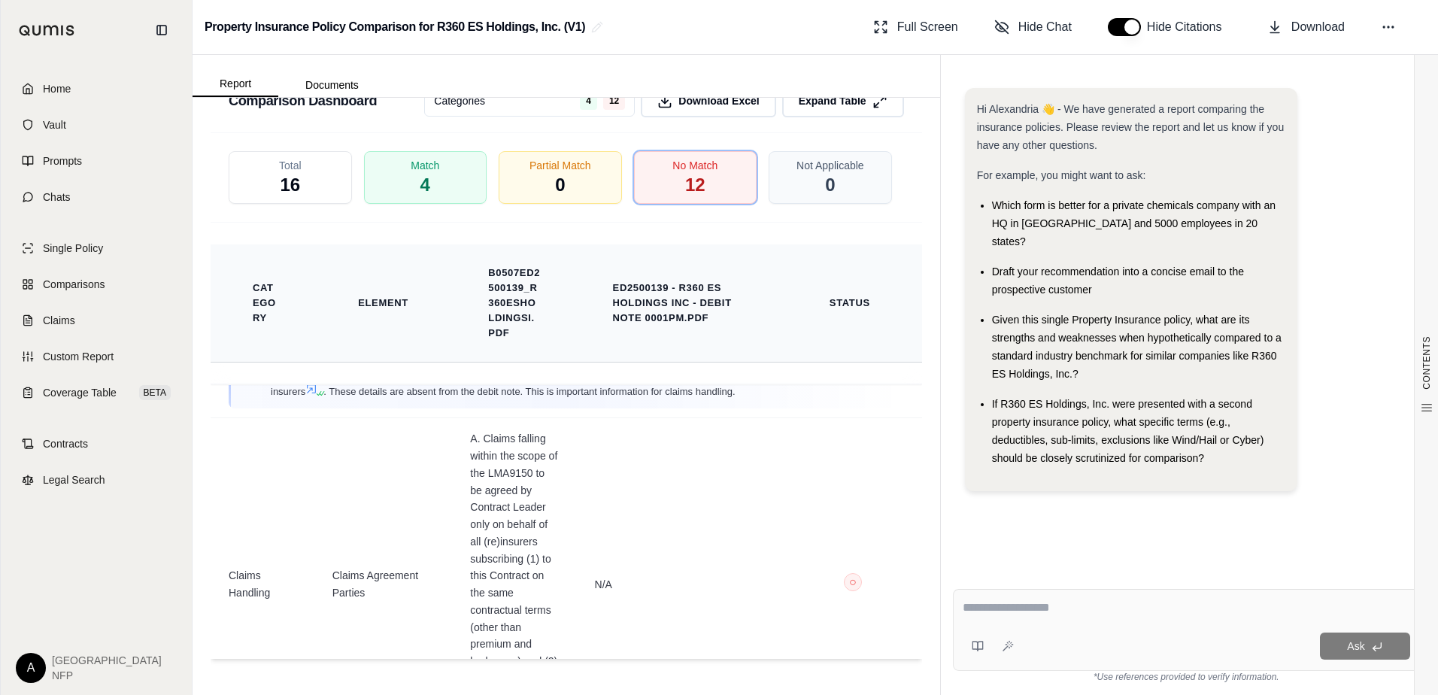
scroll to position [1731, 0]
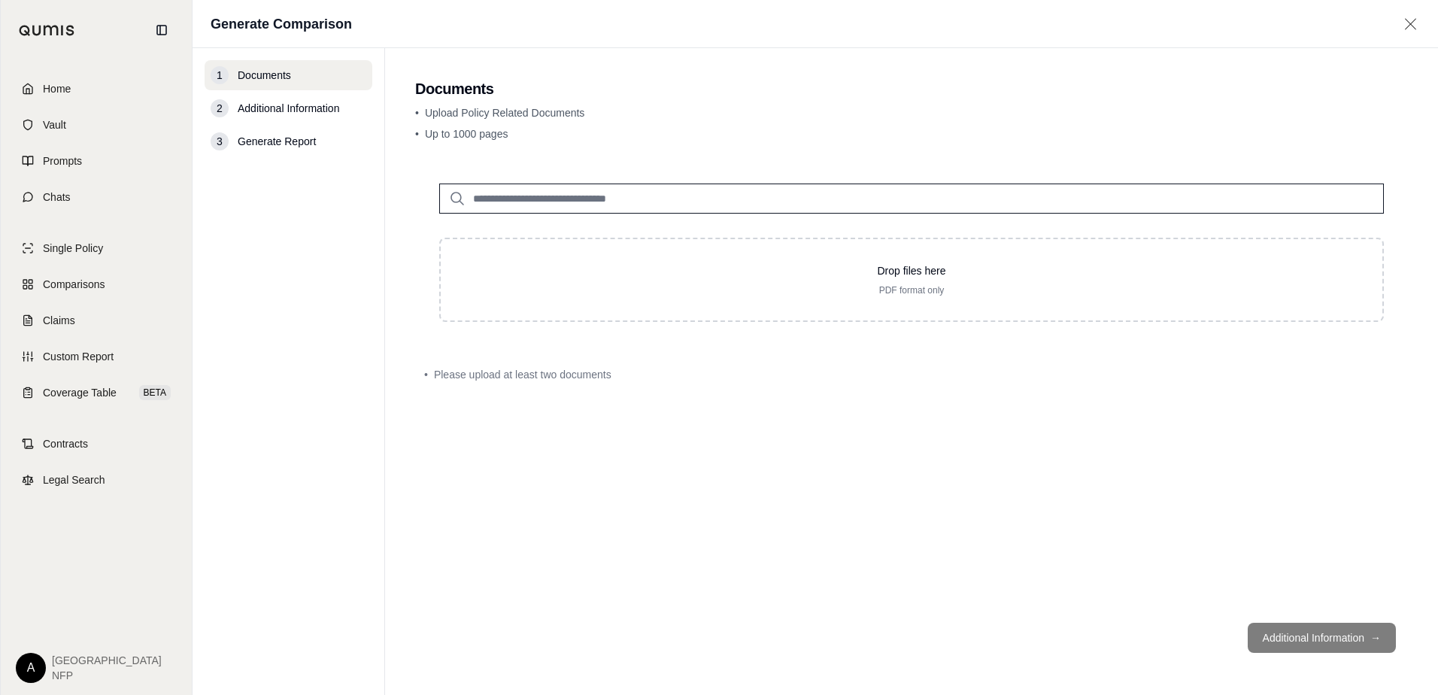
click at [845, 419] on div "Drop files here PDF format only • Please upload at least two documents" at bounding box center [911, 384] width 993 height 451
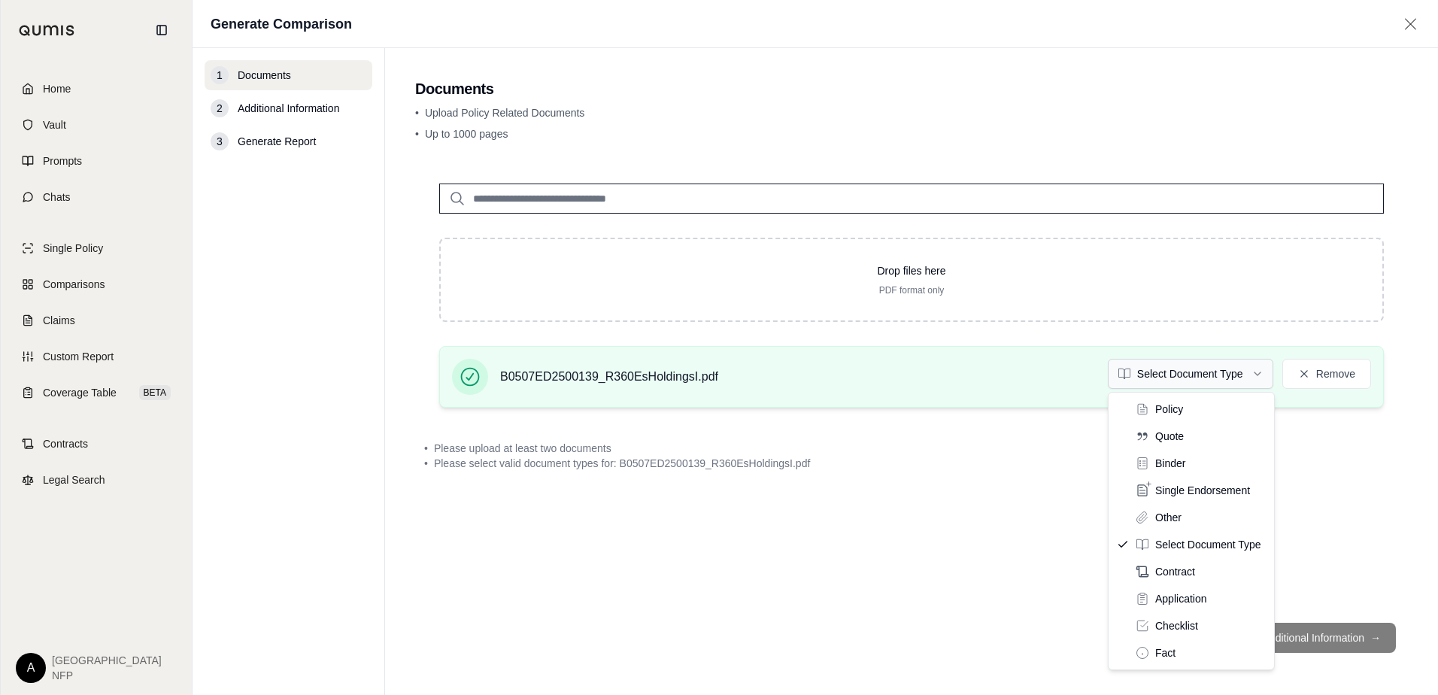
click at [1229, 372] on html "Home Vault Prompts Chats Single Policy Comparisons Claims Custom Report Coverag…" at bounding box center [719, 347] width 1438 height 695
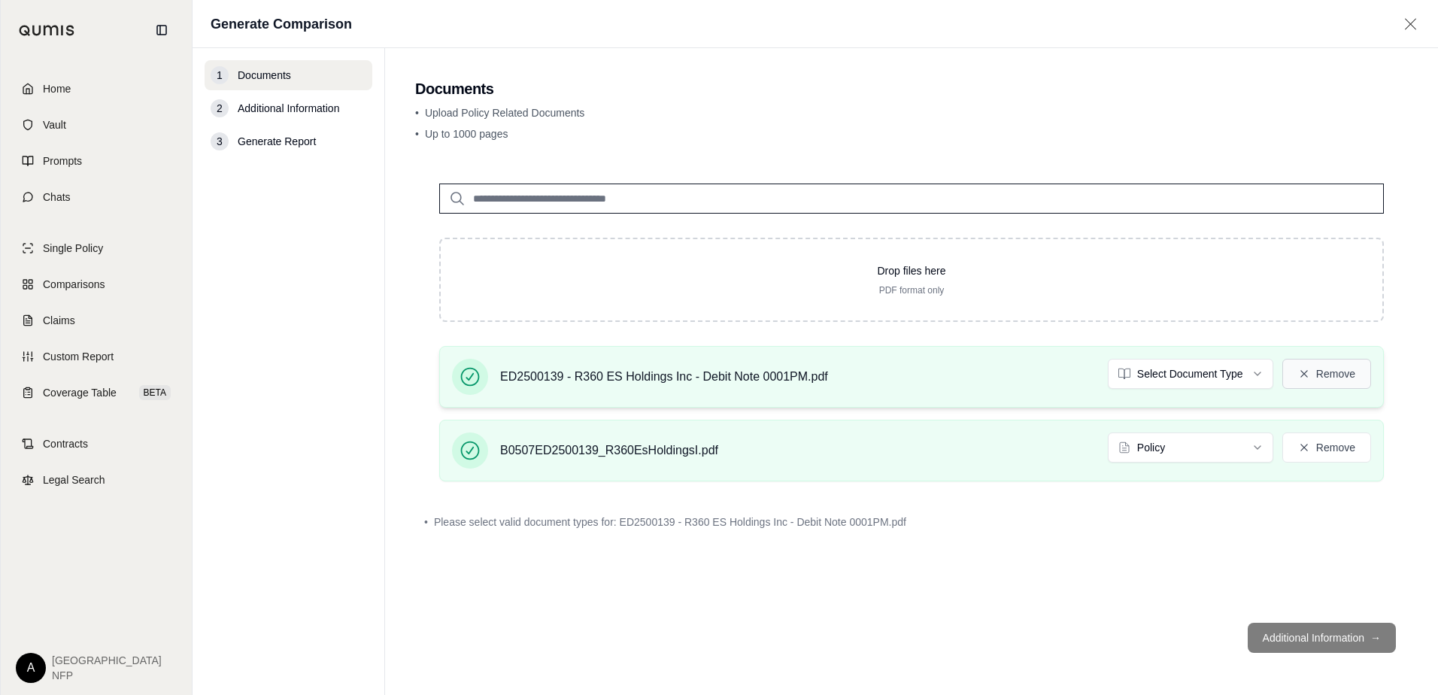
click at [1319, 377] on button "Remove" at bounding box center [1326, 374] width 89 height 30
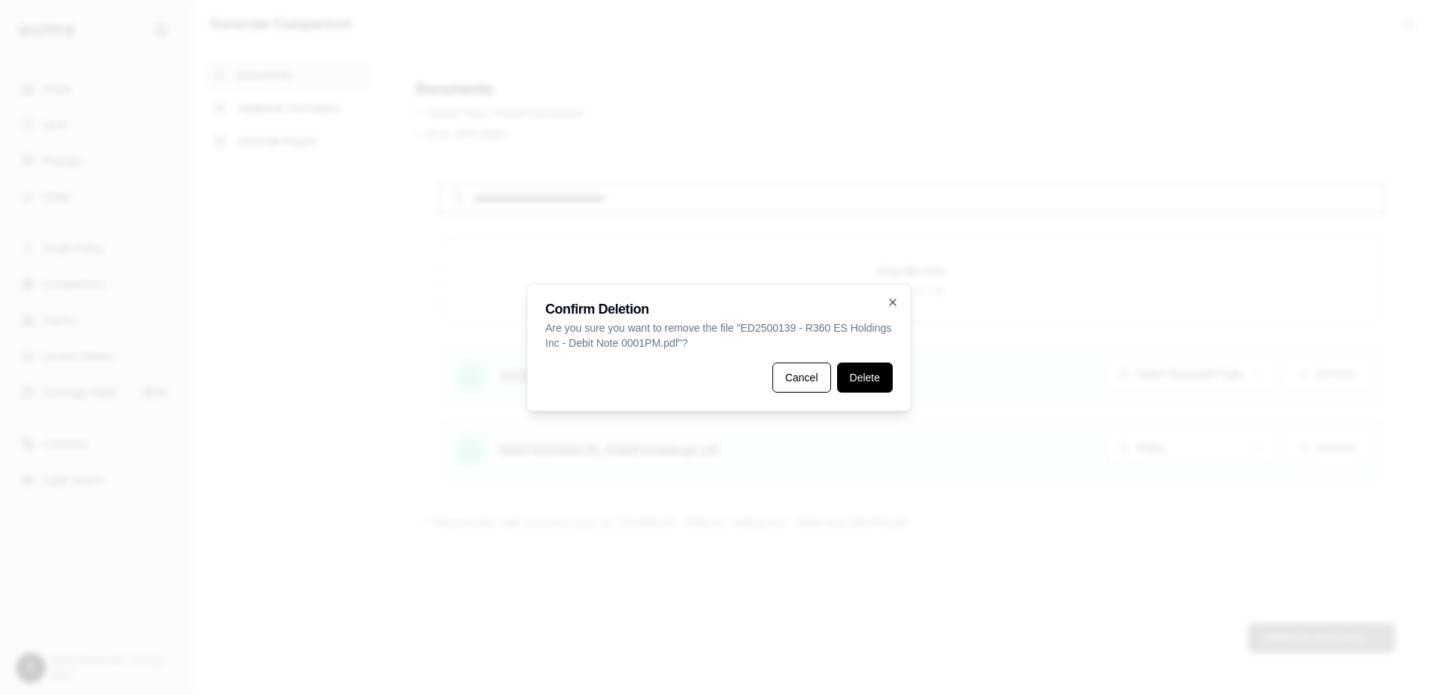
click at [850, 380] on button "Delete" at bounding box center [865, 378] width 56 height 30
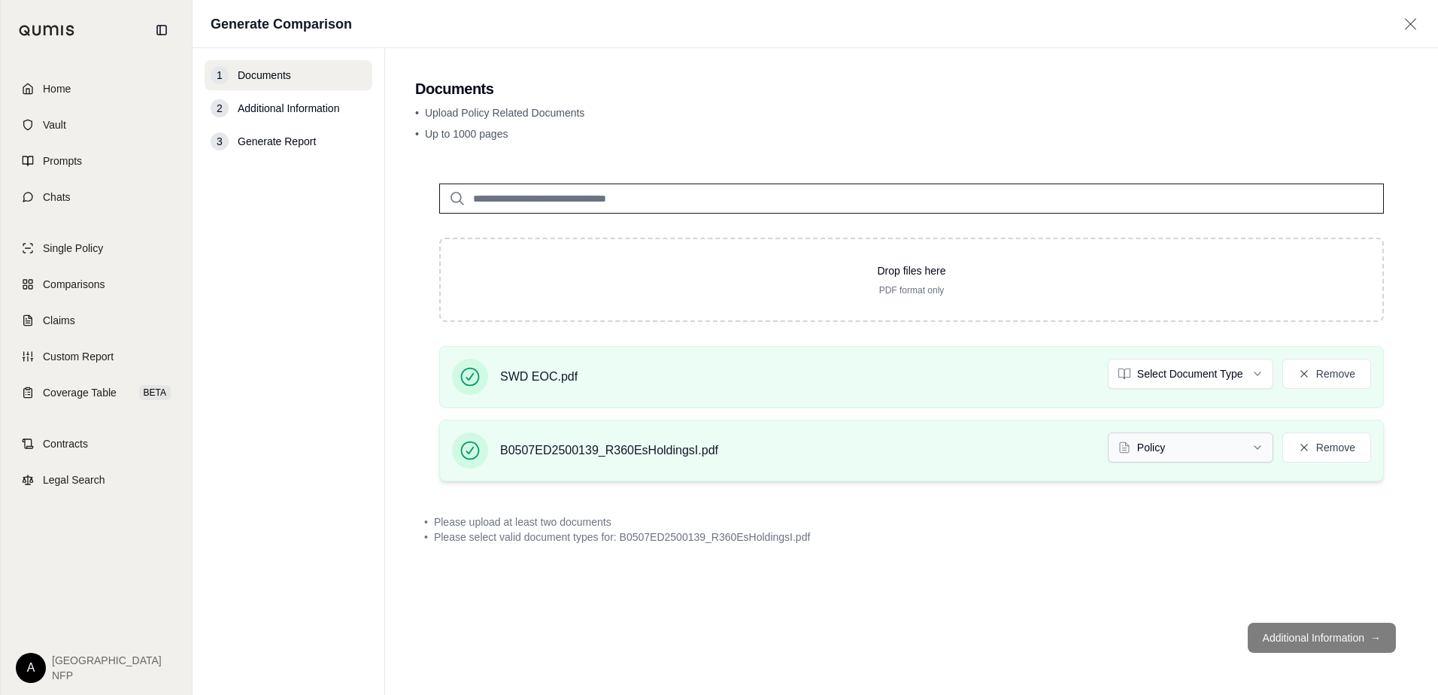
click at [1207, 457] on html "Home Vault Prompts Chats Single Policy Comparisons Claims Custom Report Coverag…" at bounding box center [719, 347] width 1438 height 695
click at [1173, 376] on html "Document type updated successfully Home Vault Prompts Chats Single Policy Compa…" at bounding box center [719, 347] width 1438 height 695
click at [1316, 380] on button "Remove" at bounding box center [1326, 374] width 89 height 30
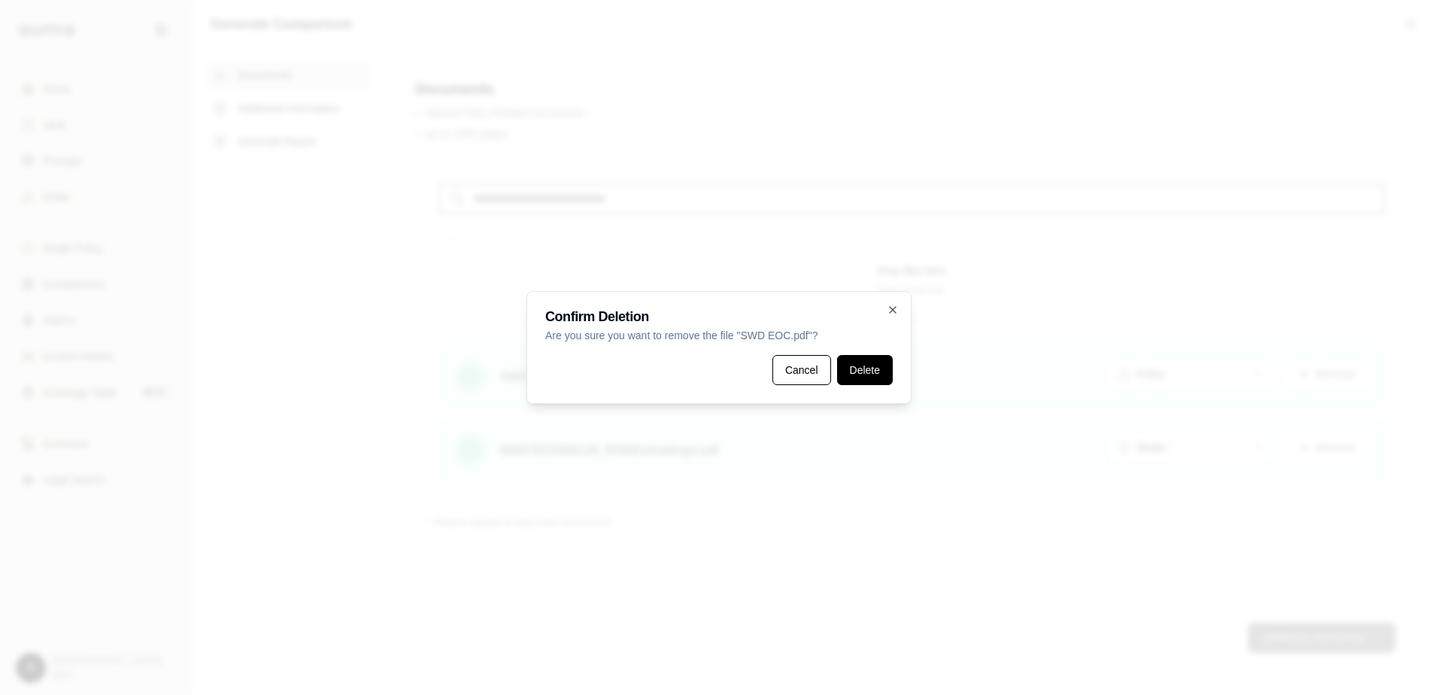
click at [857, 380] on button "Delete" at bounding box center [865, 370] width 56 height 30
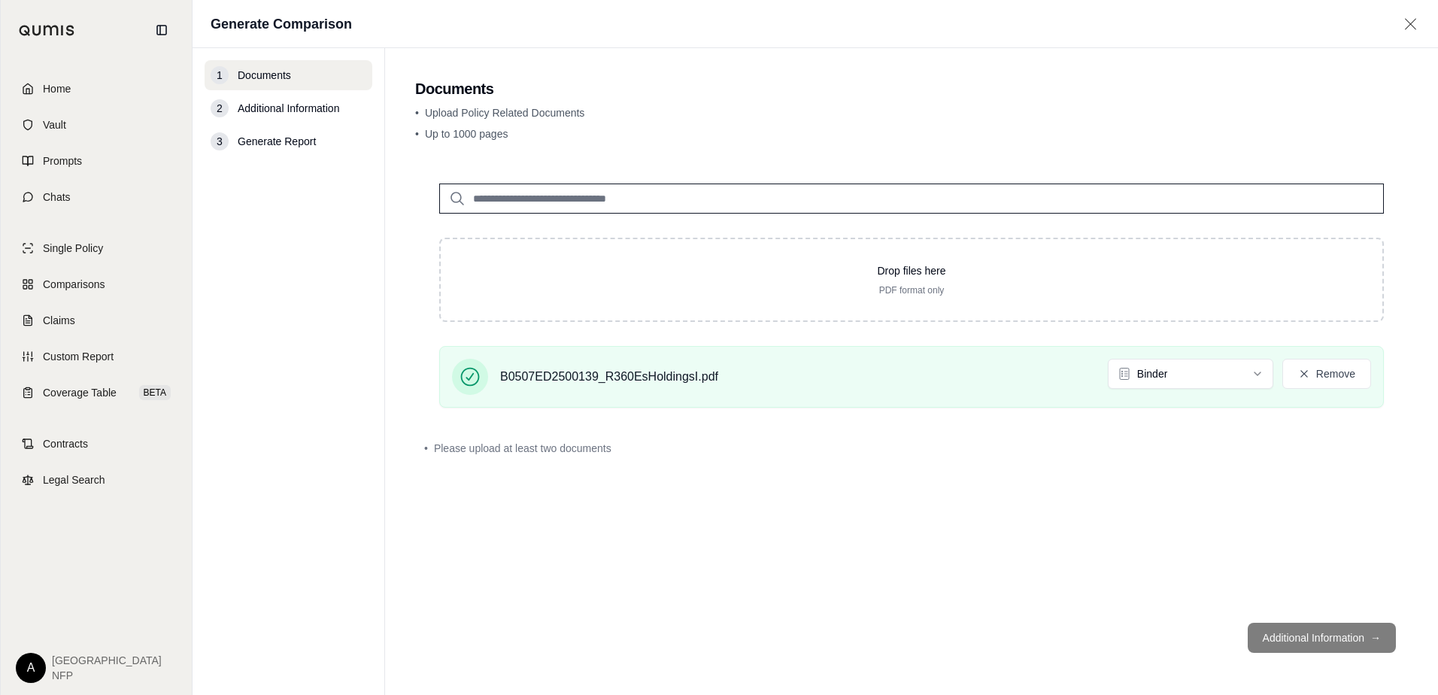
click at [741, 483] on div "Drop files here PDF format only B0507ED2500139_R360EsHoldingsI.pdf Binder Remov…" at bounding box center [911, 384] width 993 height 451
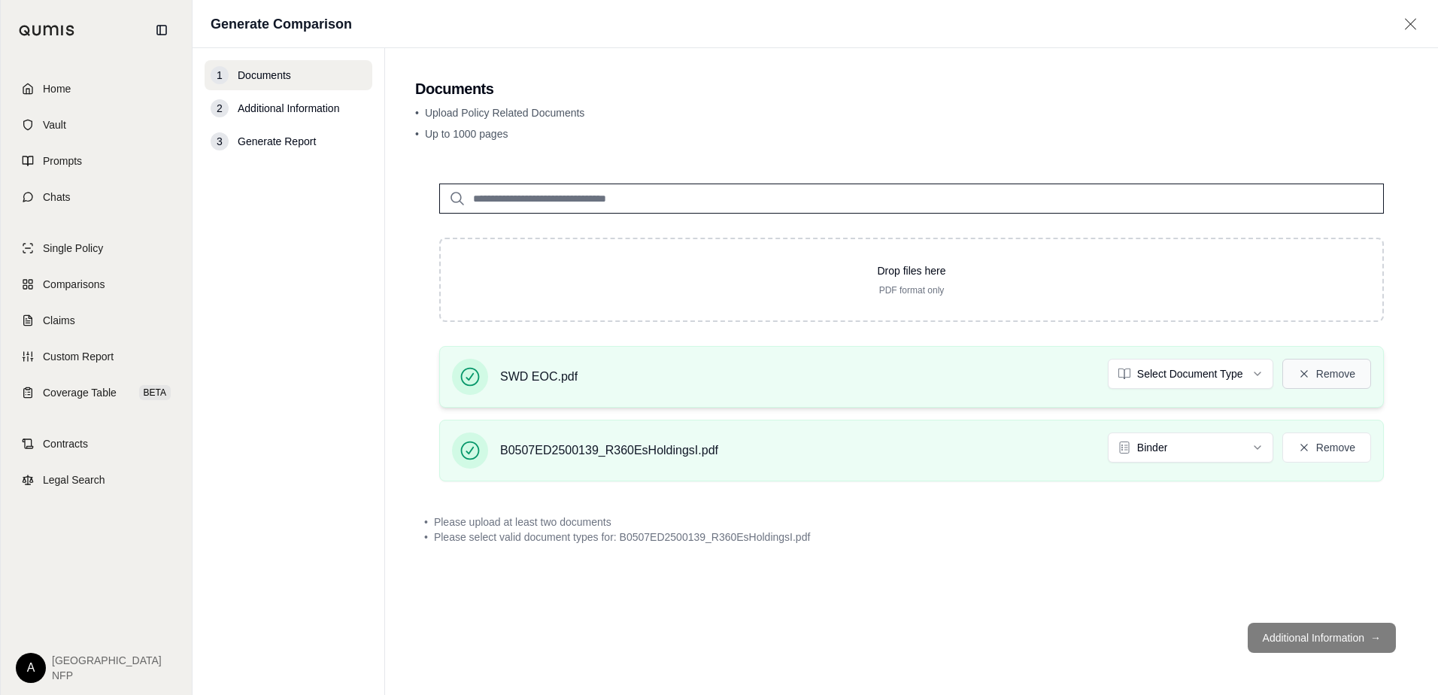
click at [1308, 375] on icon at bounding box center [1304, 374] width 12 height 12
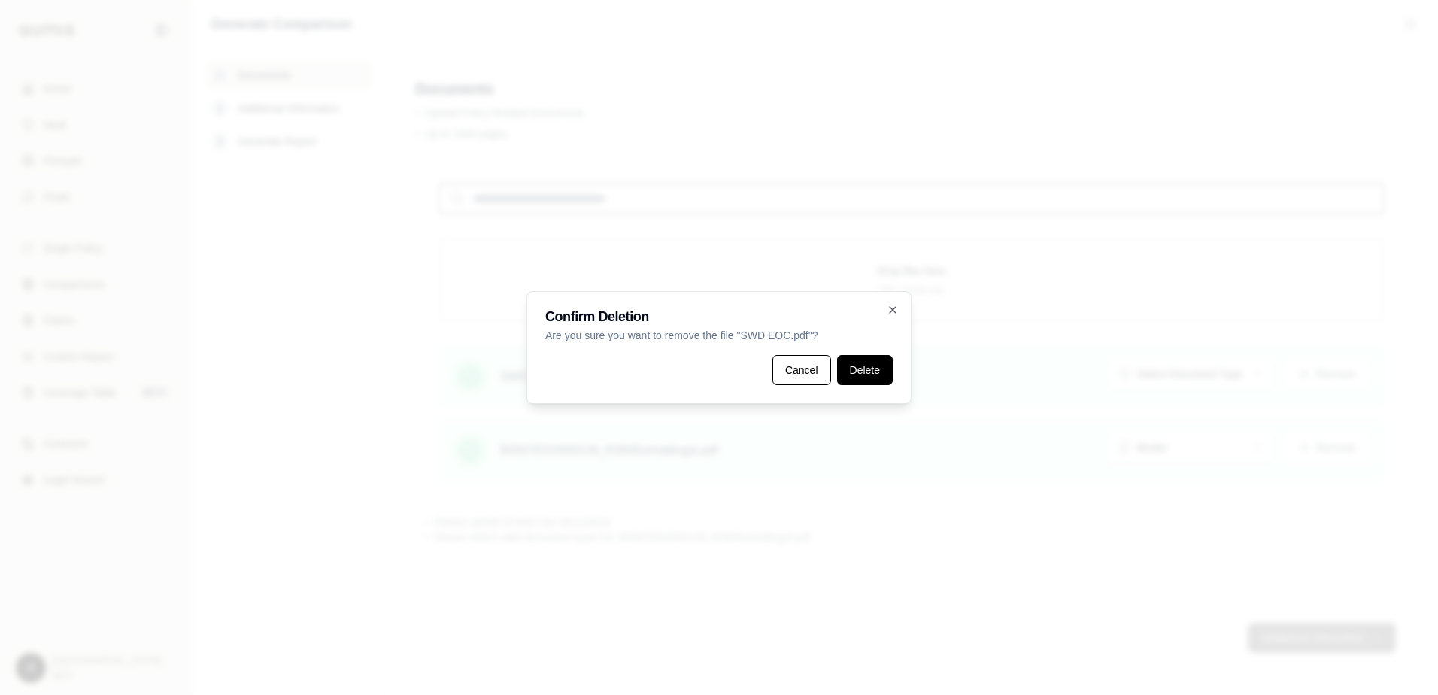
click at [862, 375] on button "Delete" at bounding box center [865, 370] width 56 height 30
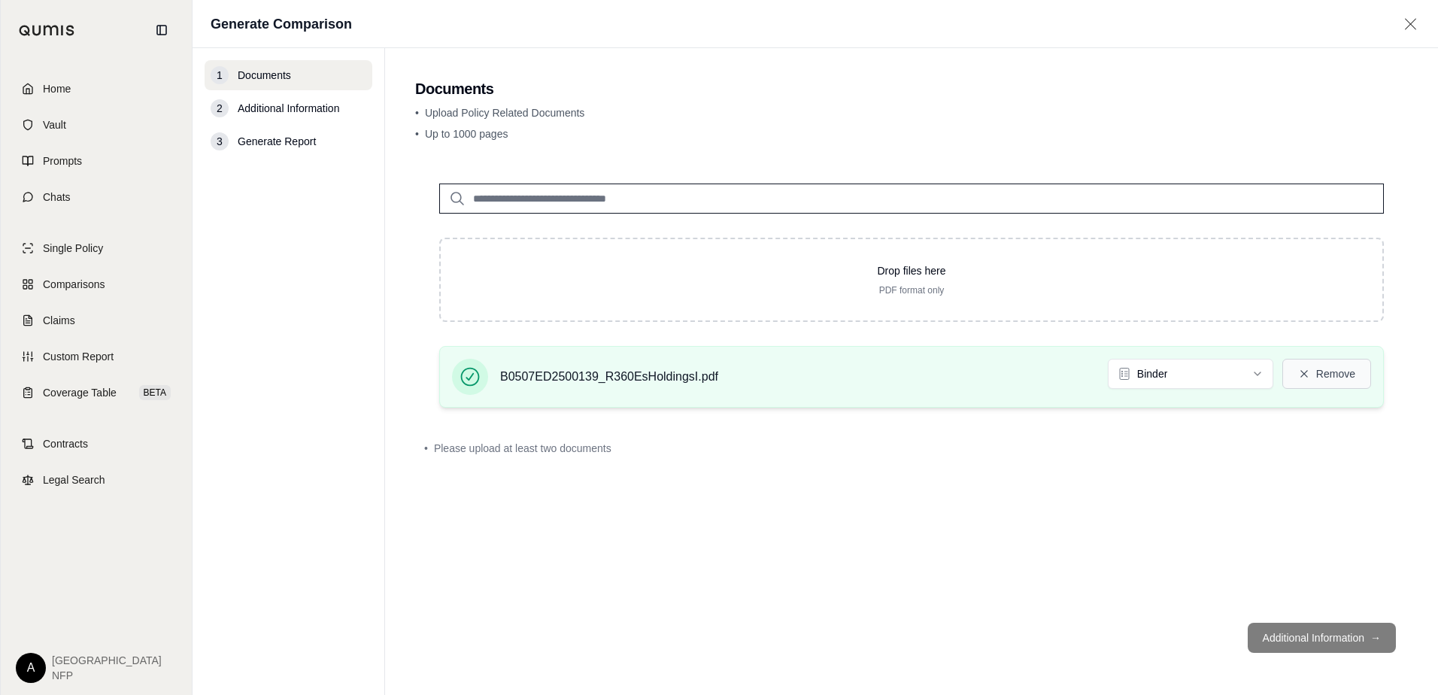
click at [1294, 381] on button "Remove" at bounding box center [1326, 374] width 89 height 30
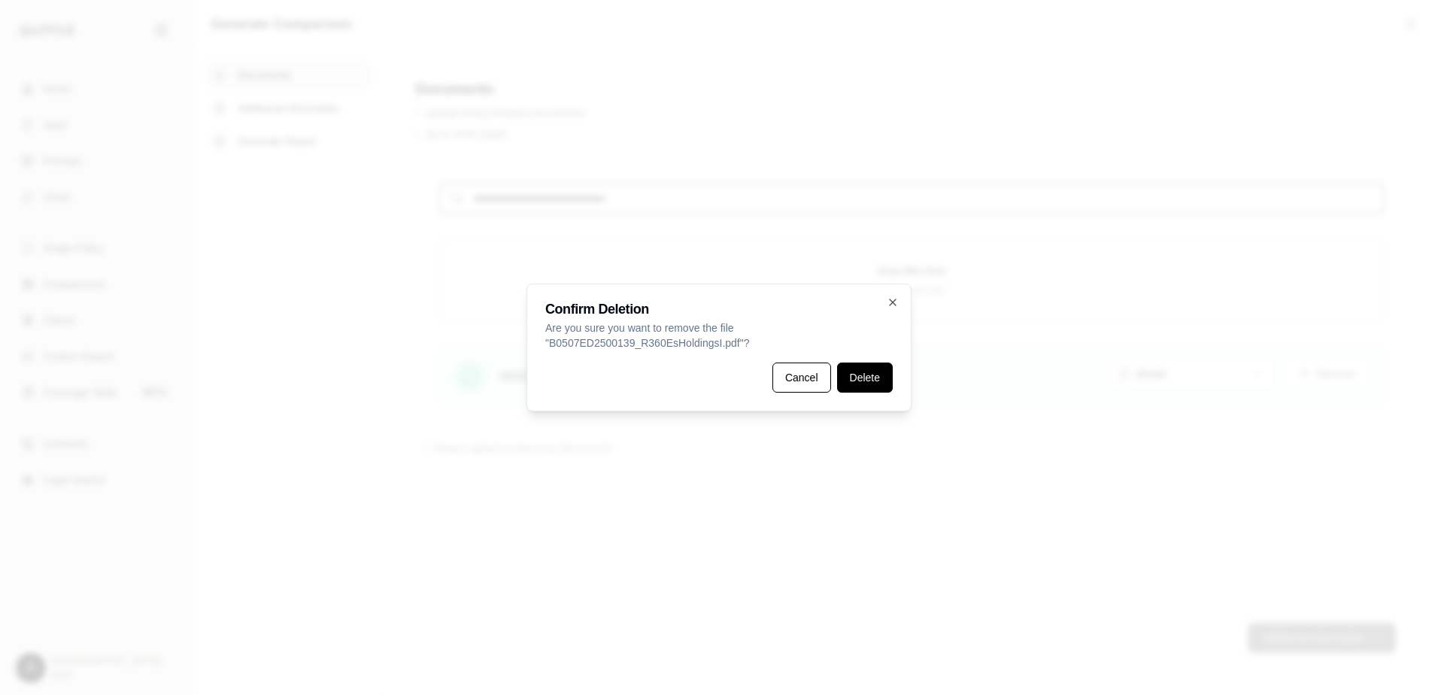
click at [852, 379] on button "Delete" at bounding box center [865, 378] width 56 height 30
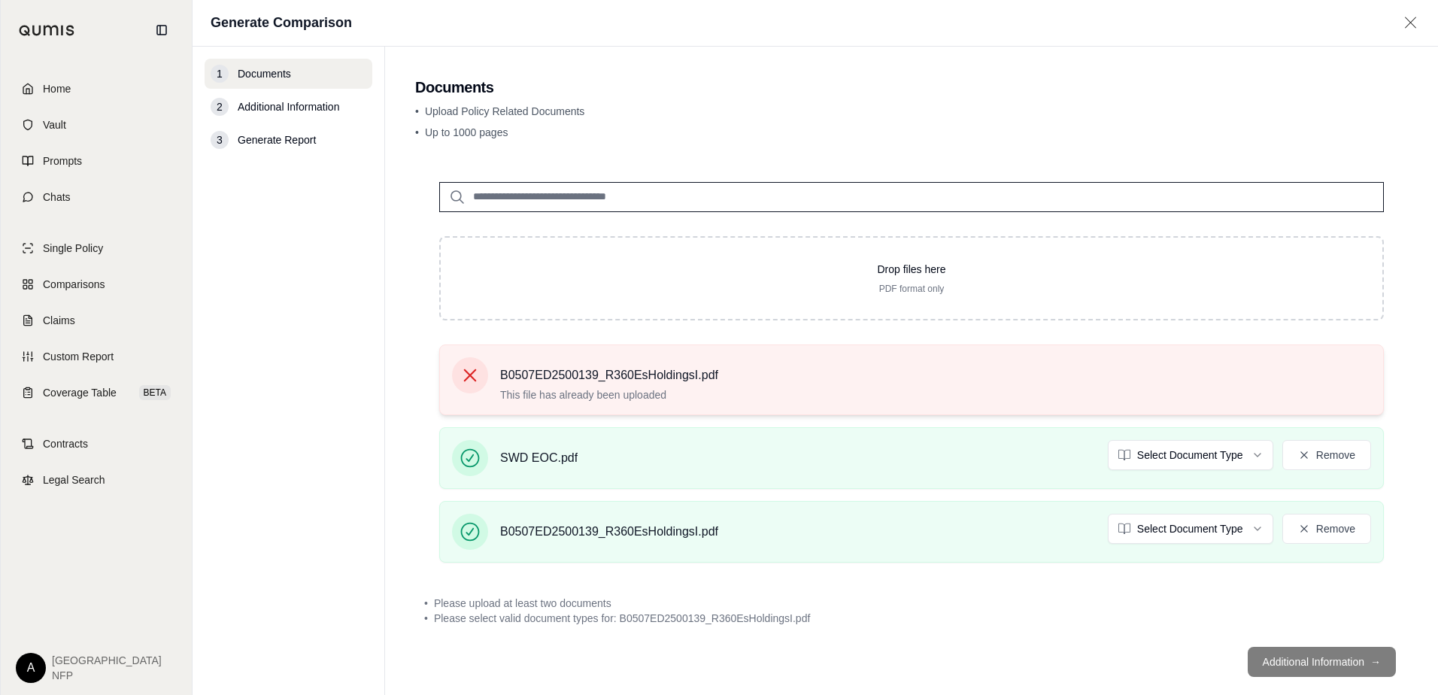
click at [636, 374] on span "B0507ED2500139_R360EsHoldingsI.pdf" at bounding box center [609, 375] width 218 height 18
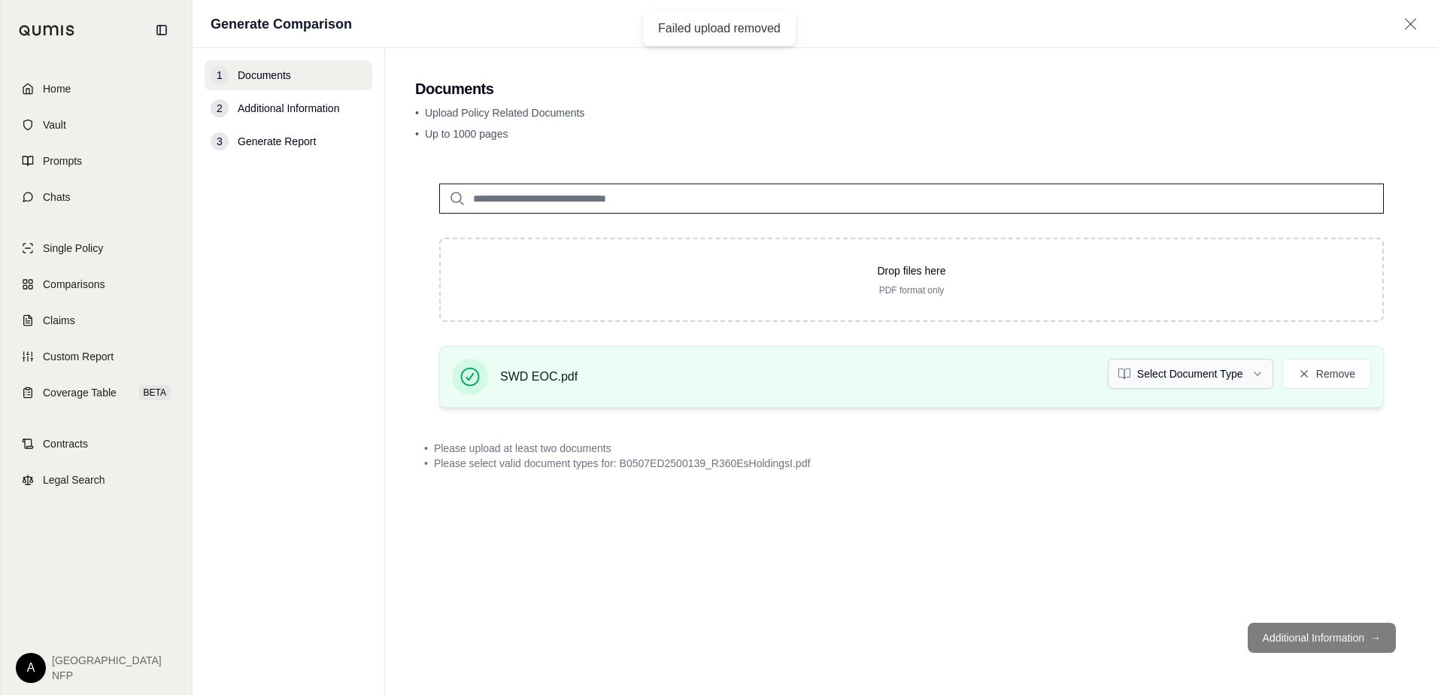
click at [1222, 375] on html "Failed upload removed Home Vault Prompts Chats Single Policy Comparisons Claims…" at bounding box center [719, 347] width 1438 height 695
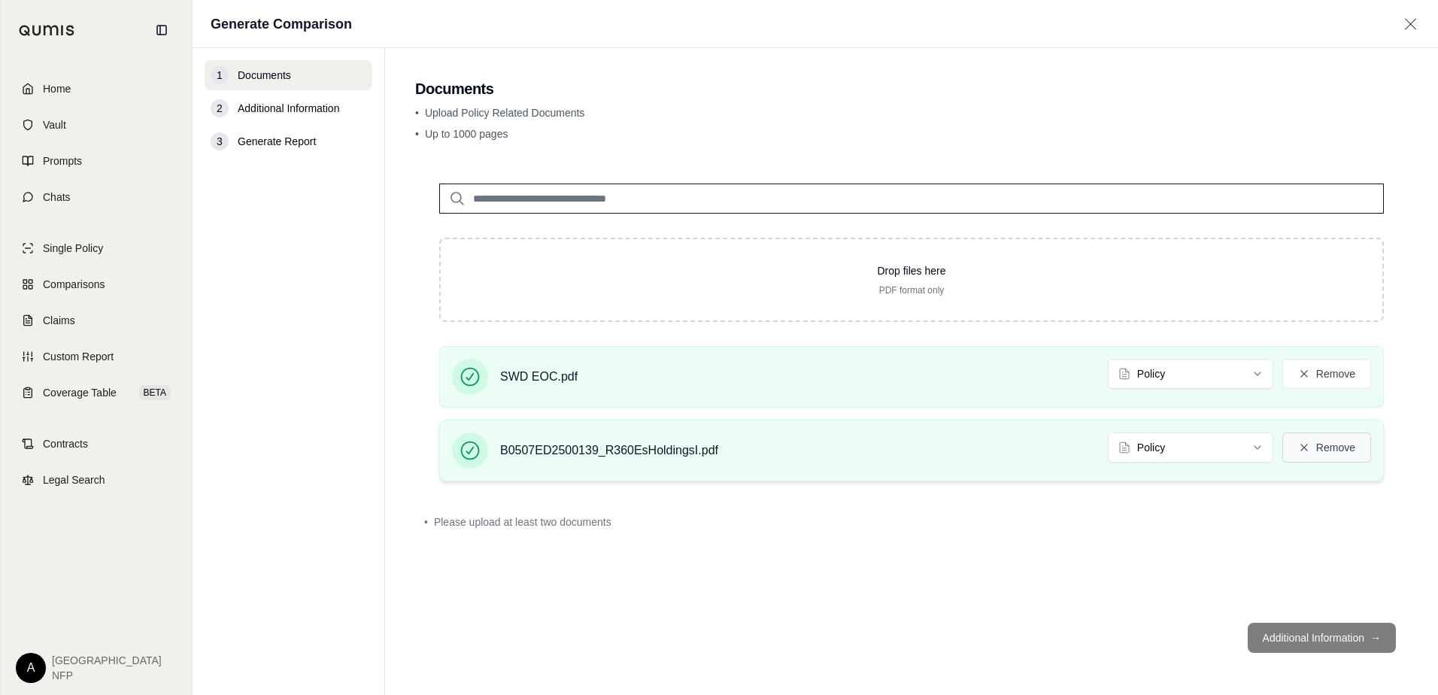
click at [1311, 454] on button "Remove" at bounding box center [1326, 447] width 89 height 30
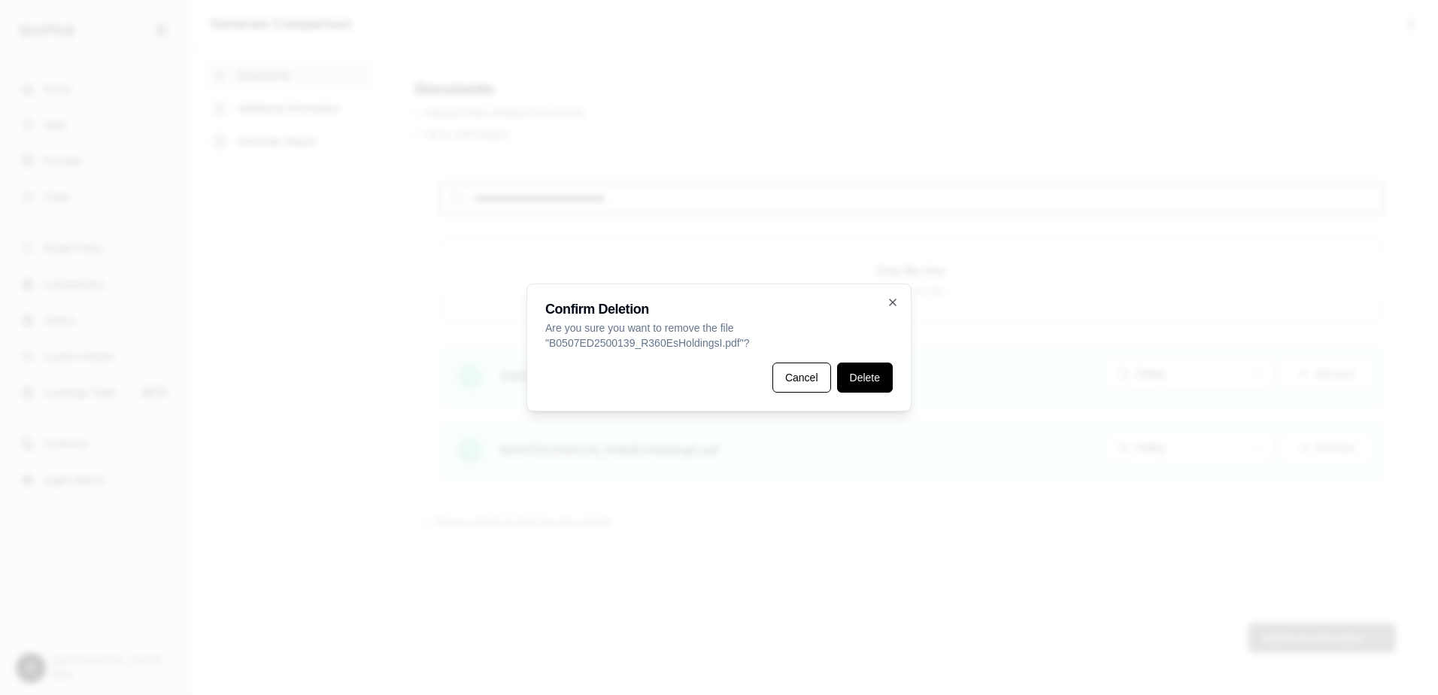
click at [888, 385] on button "Delete" at bounding box center [865, 378] width 56 height 30
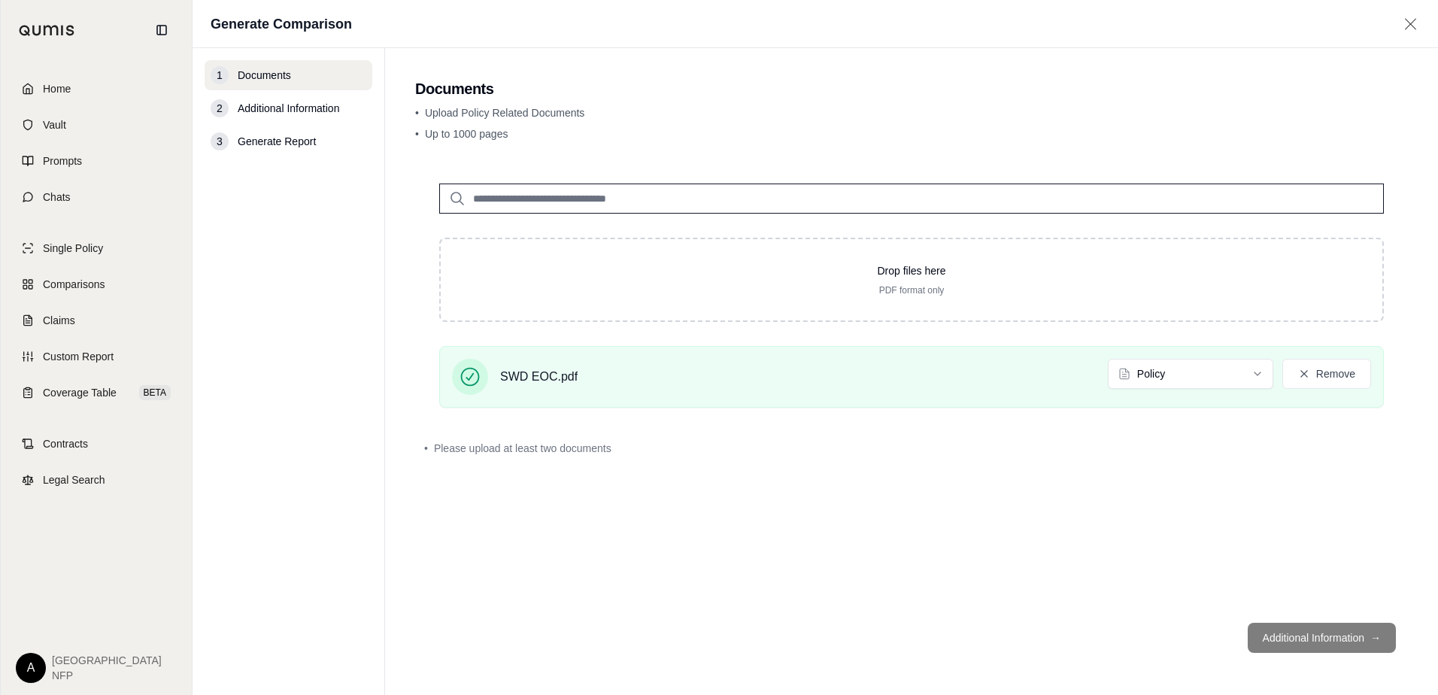
click at [791, 450] on div "• Please upload at least two documents" at bounding box center [911, 448] width 975 height 15
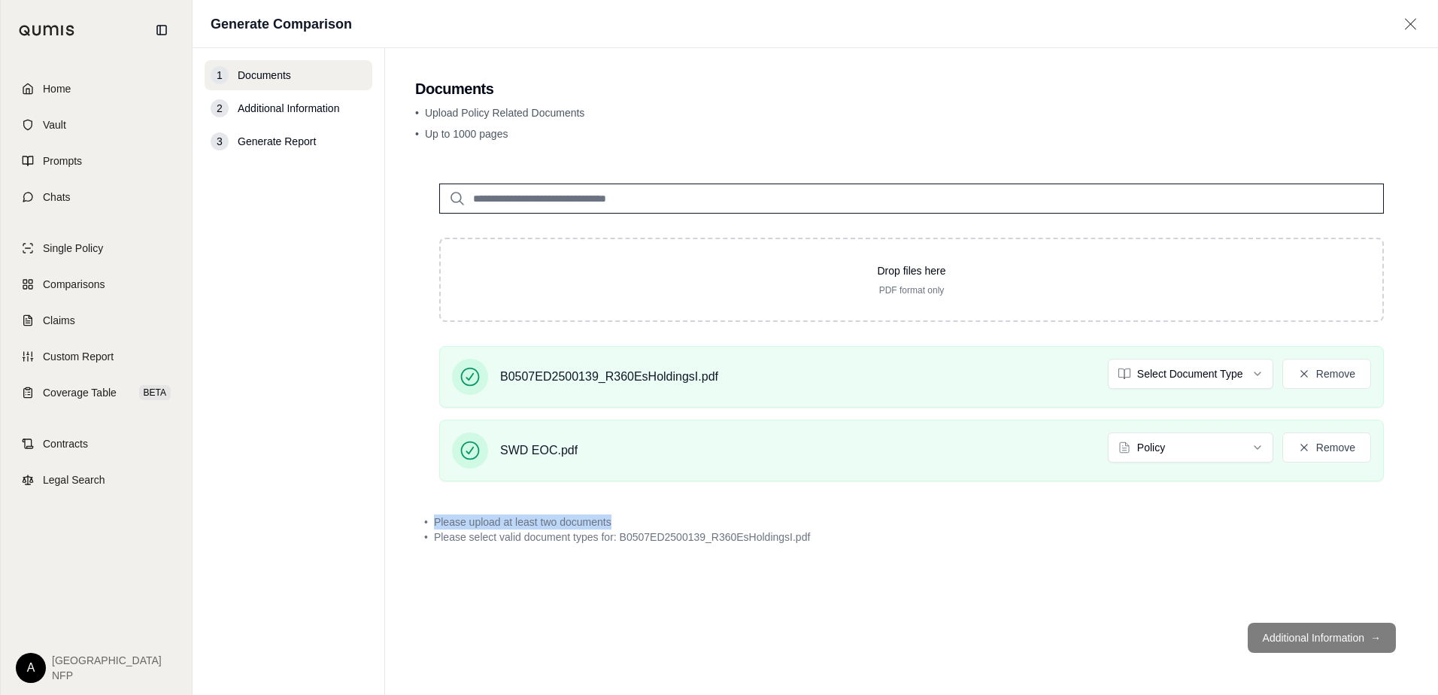
drag, startPoint x: 435, startPoint y: 523, endPoint x: 656, endPoint y: 528, distance: 221.2
click at [656, 528] on div "• Please upload at least two documents" at bounding box center [911, 521] width 975 height 15
click at [651, 522] on div "• Please upload at least two documents" at bounding box center [911, 521] width 975 height 15
click at [1319, 375] on button "Remove" at bounding box center [1326, 374] width 89 height 30
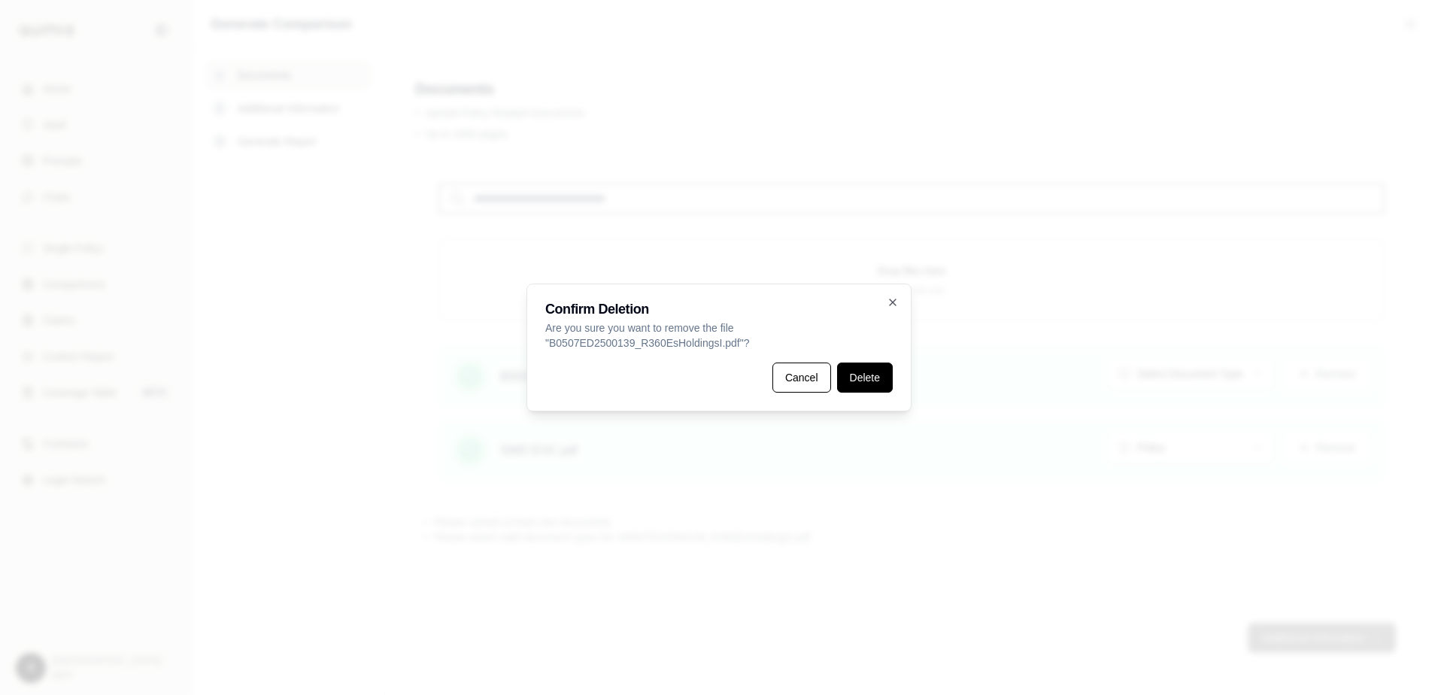
click at [847, 382] on button "Delete" at bounding box center [865, 378] width 56 height 30
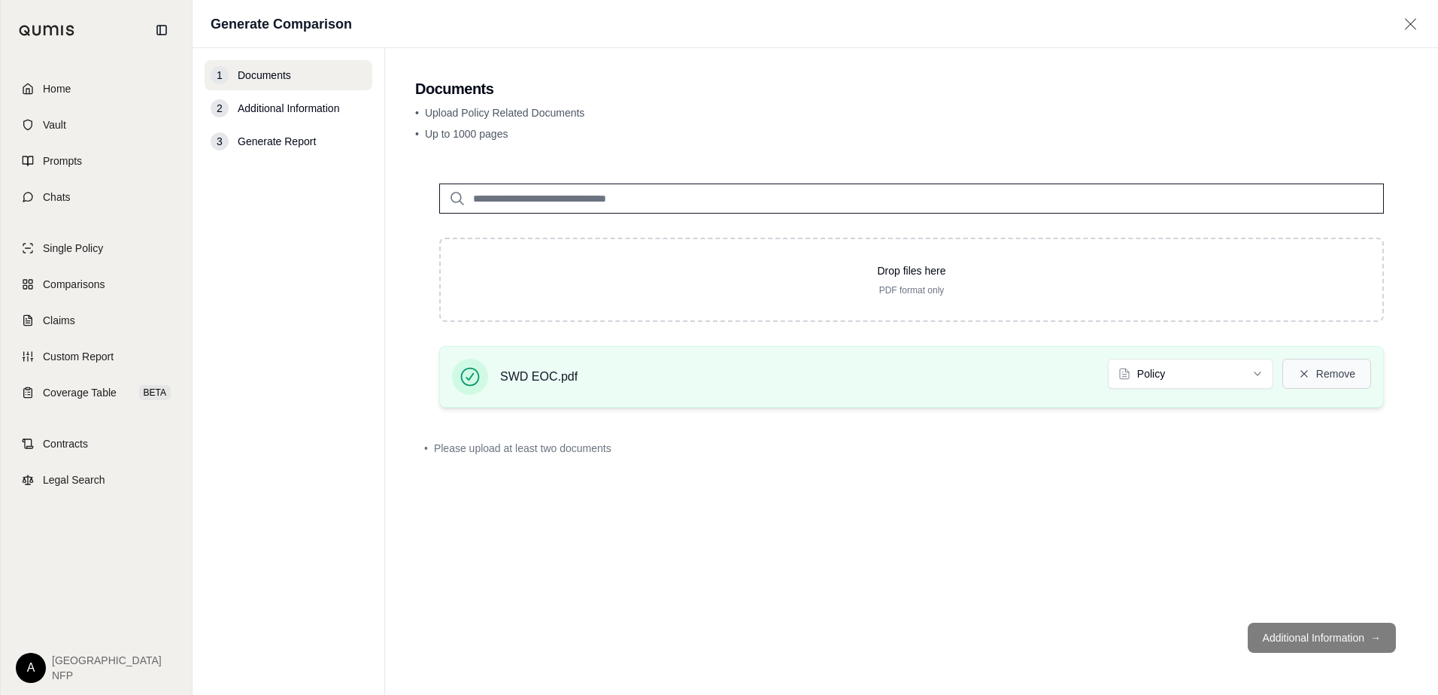
click at [1312, 368] on button "Remove" at bounding box center [1326, 374] width 89 height 30
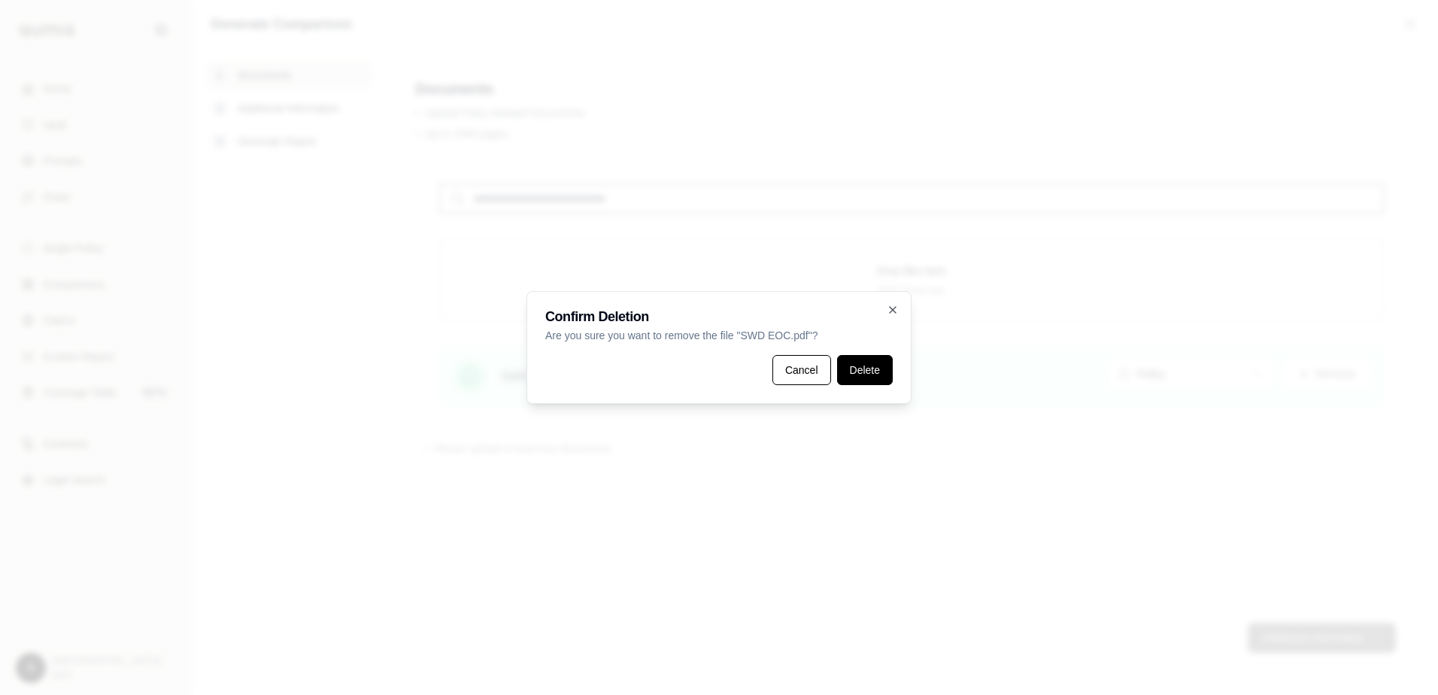
click at [883, 375] on button "Delete" at bounding box center [865, 370] width 56 height 30
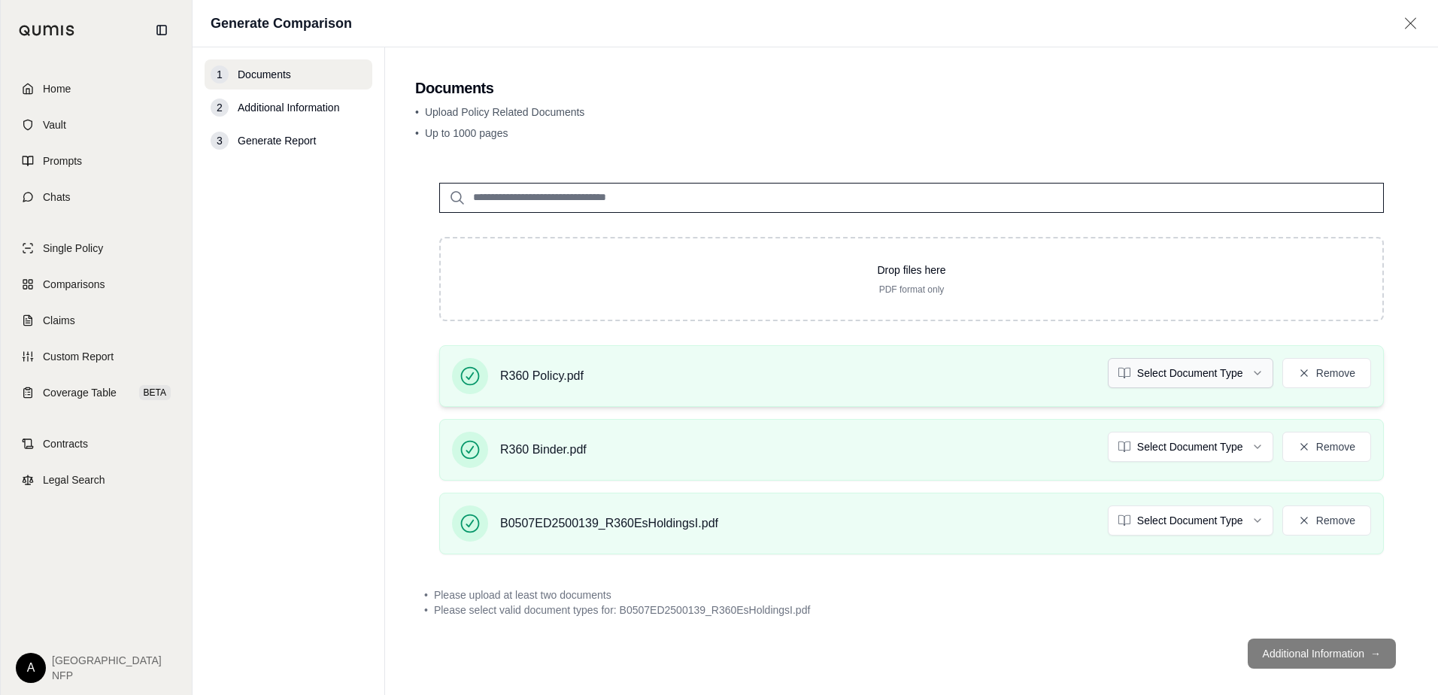
click at [1231, 374] on html "Home Vault Prompts Chats Single Policy Comparisons Claims Custom Report Coverag…" at bounding box center [719, 347] width 1438 height 695
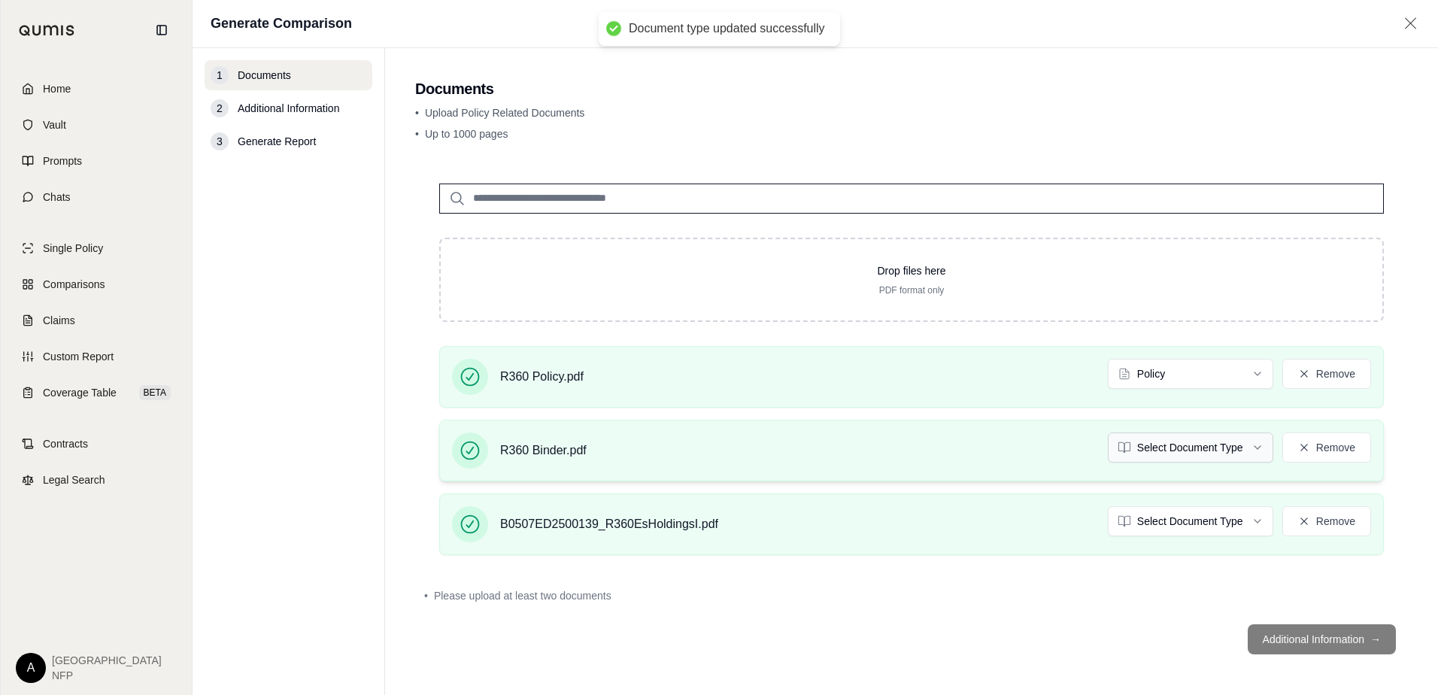
click at [1168, 449] on html "Document type updated successfully Home Vault Prompts Chats Single Policy Compa…" at bounding box center [719, 347] width 1438 height 695
click at [1305, 520] on button "Remove" at bounding box center [1326, 521] width 89 height 30
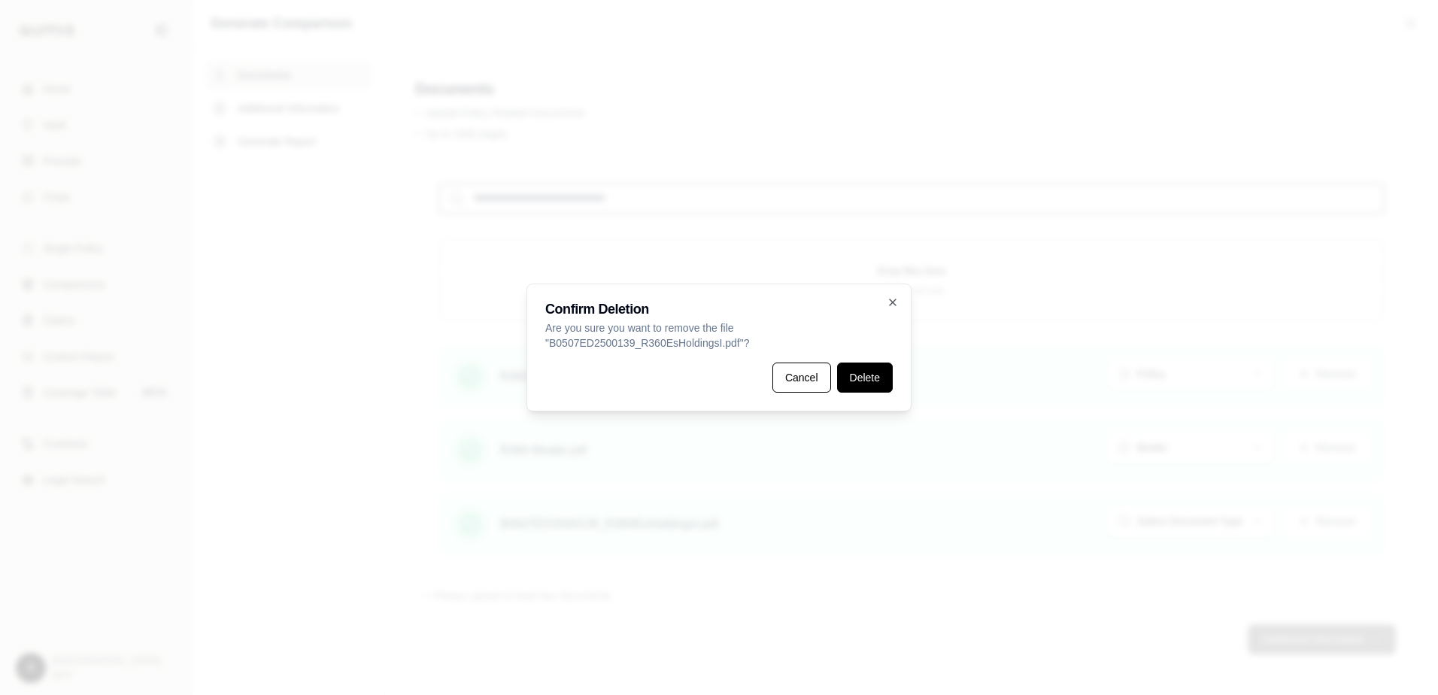
click at [854, 383] on button "Delete" at bounding box center [865, 378] width 56 height 30
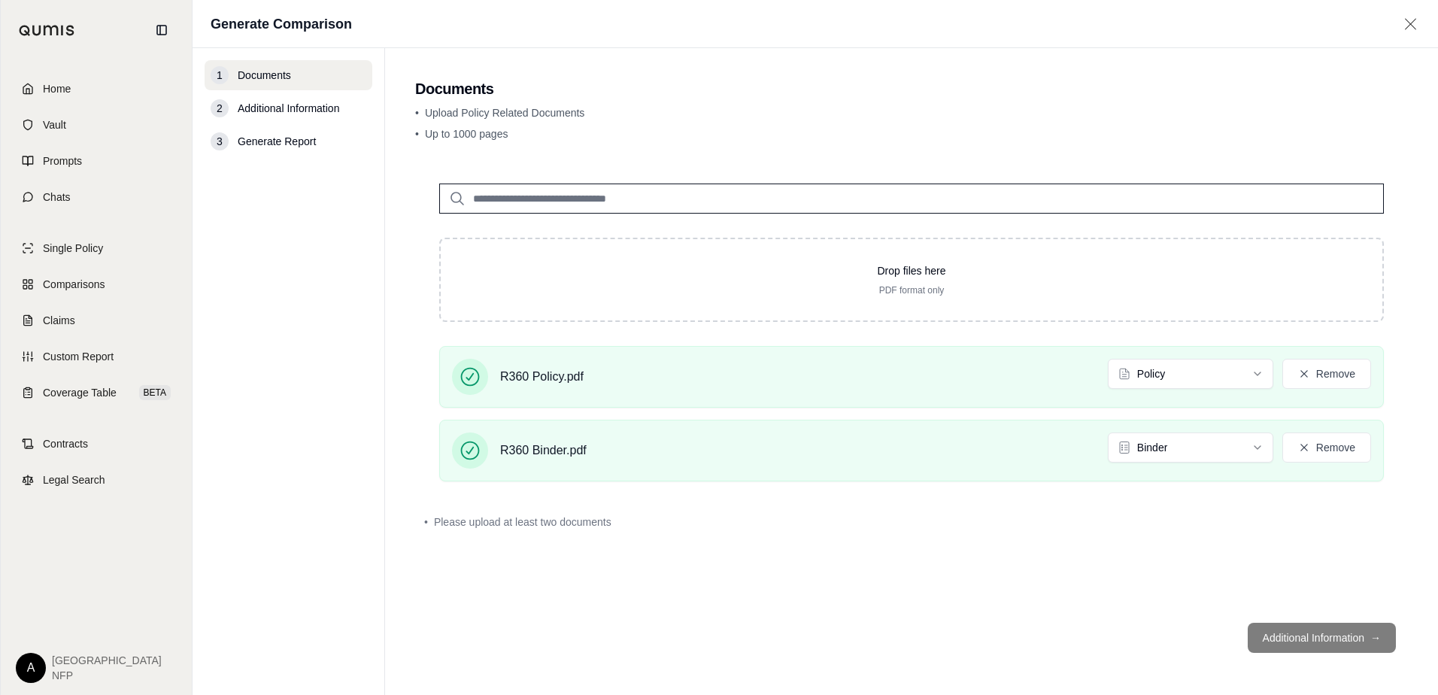
click at [806, 527] on div "• Please upload at least two documents" at bounding box center [911, 521] width 975 height 15
click at [1317, 636] on footer "Additional Information →" at bounding box center [911, 638] width 993 height 54
click at [533, 536] on div "• Please upload at least two documents" at bounding box center [911, 521] width 993 height 33
click at [552, 521] on span "Please upload at least two documents" at bounding box center [523, 521] width 178 height 15
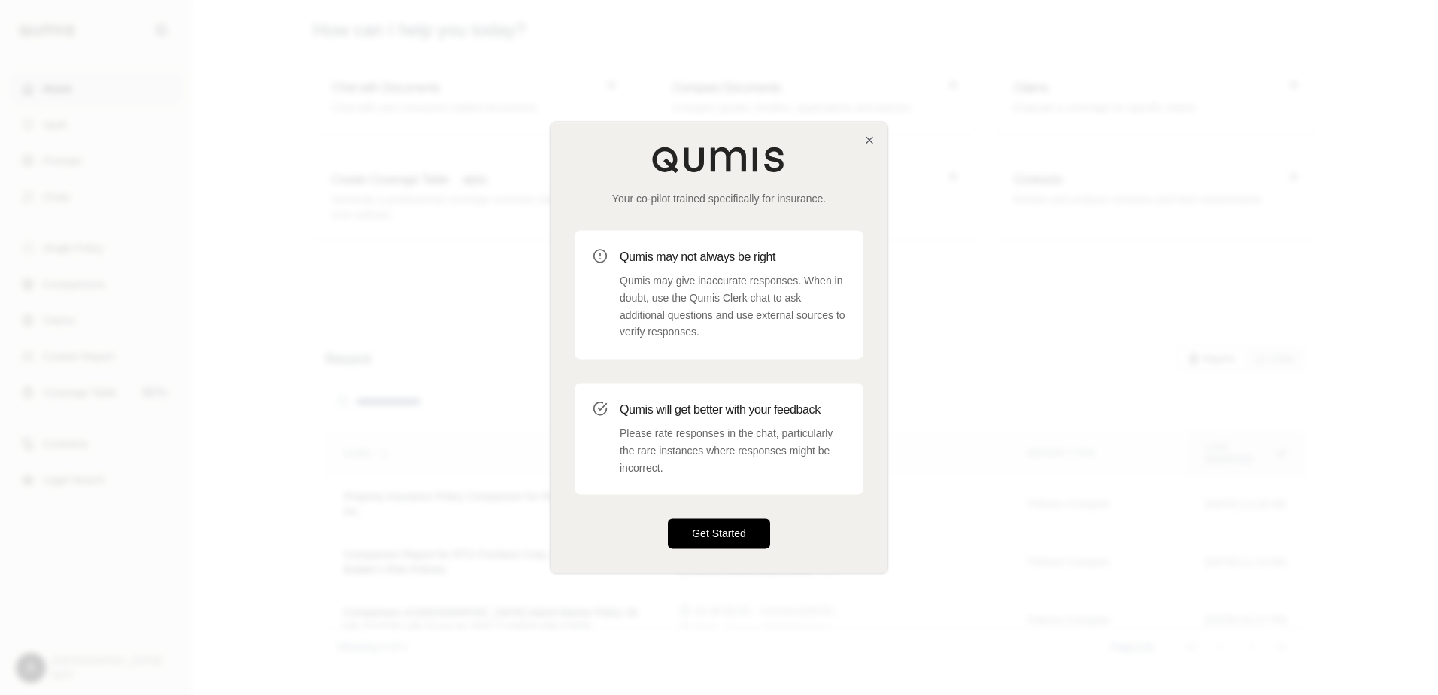
click at [727, 542] on button "Get Started" at bounding box center [719, 534] width 102 height 30
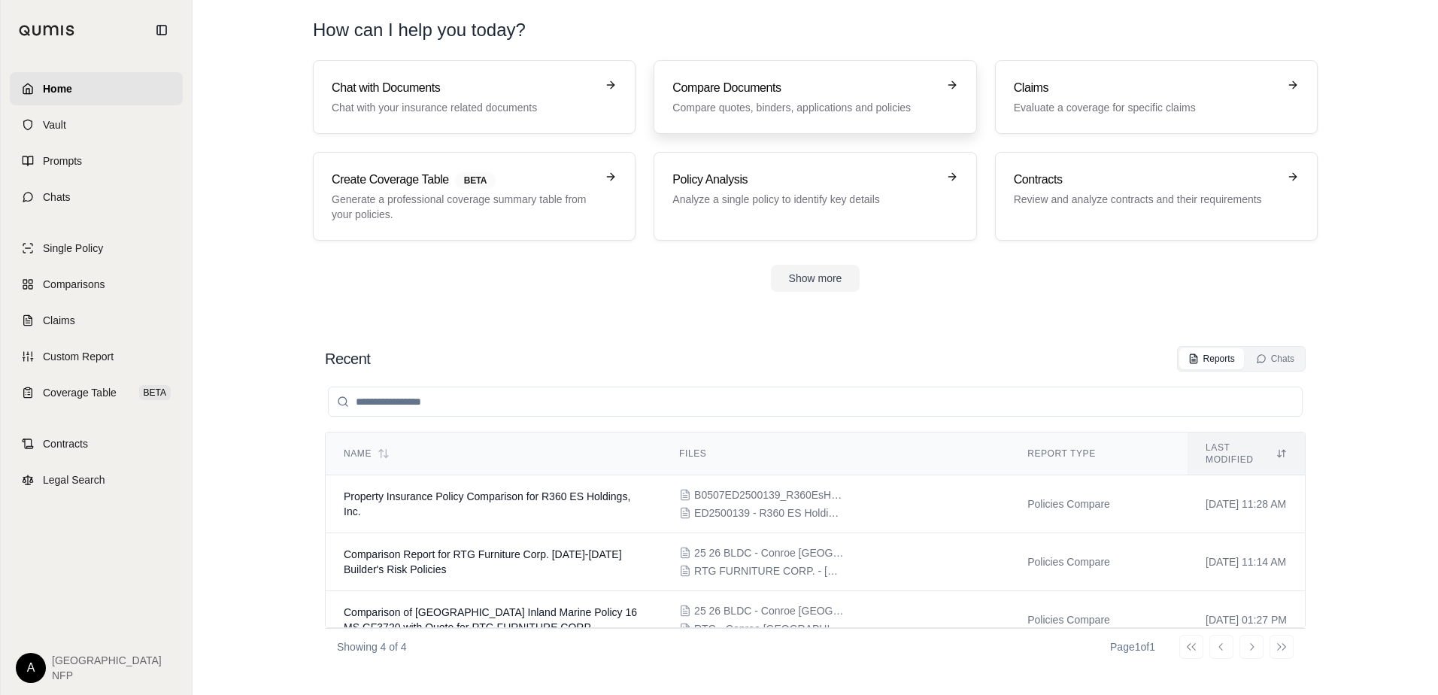
click at [712, 81] on h3 "Compare Documents" at bounding box center [804, 88] width 264 height 18
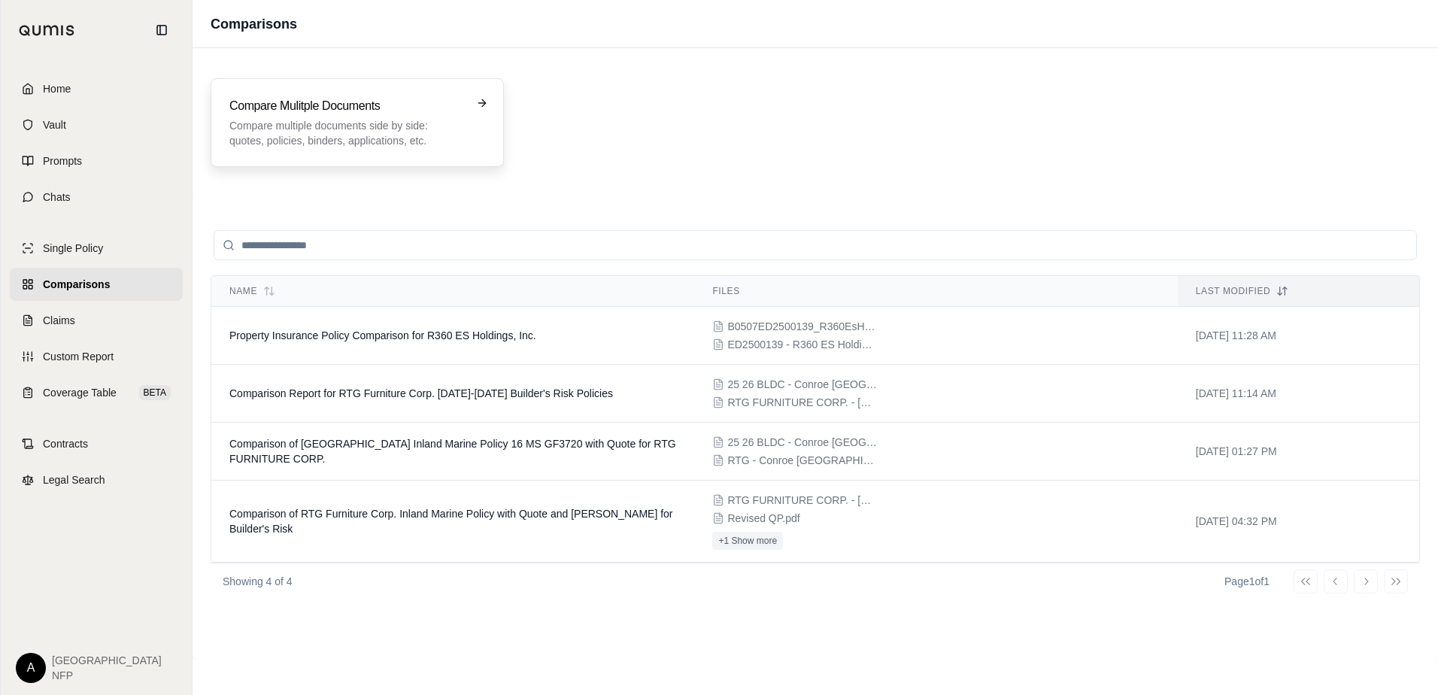
click at [347, 126] on p "Compare multiple documents side by side: quotes, policies, binders, application…" at bounding box center [346, 133] width 235 height 30
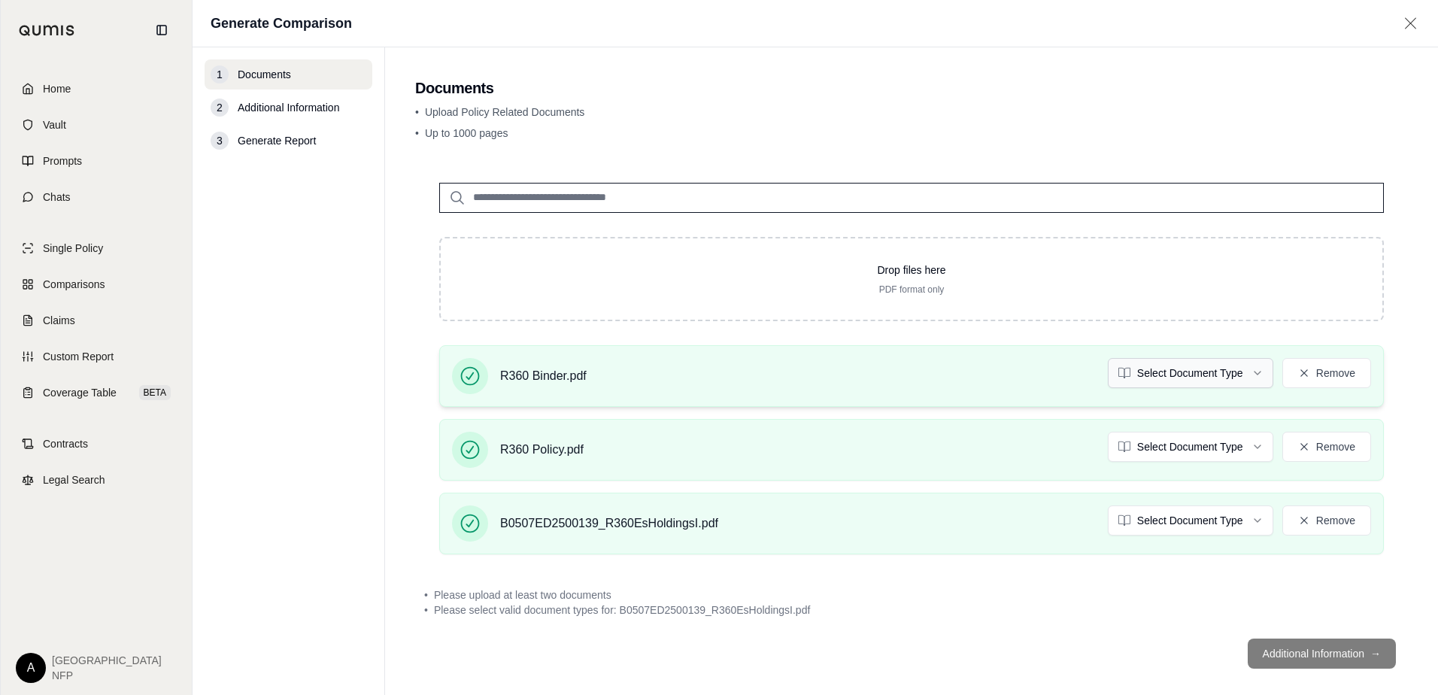
click at [1170, 375] on html "Home Vault Prompts Chats Single Policy Comparisons Claims Custom Report Coverag…" at bounding box center [719, 347] width 1438 height 695
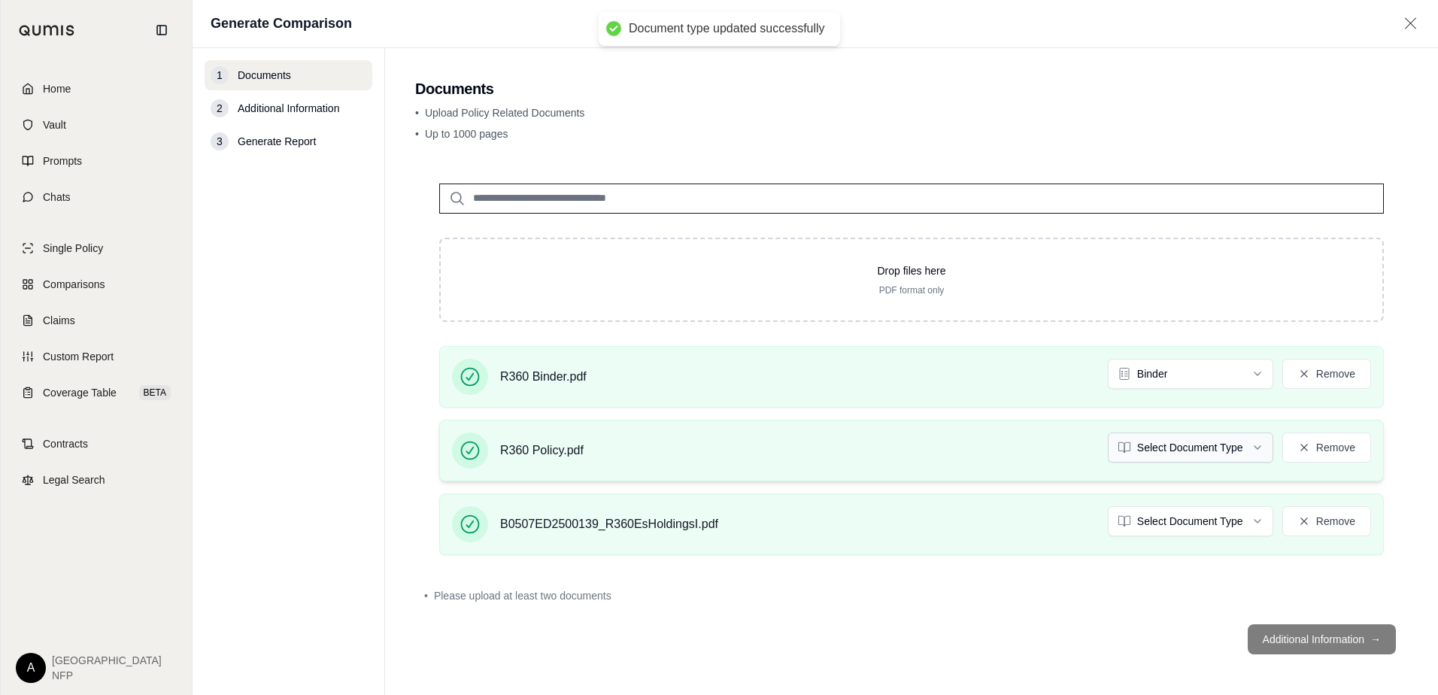
click at [1163, 446] on html "Document type updated successfully Home Vault Prompts Chats Single Policy Compa…" at bounding box center [719, 347] width 1438 height 695
click at [1111, 603] on div "• Please upload at least two documents" at bounding box center [911, 595] width 993 height 33
click at [1235, 516] on html "Document type updated successfully Home Vault Prompts Chats Single Policy Compa…" at bounding box center [719, 347] width 1438 height 695
click at [1167, 522] on html "Home Vault Prompts Chats Single Policy Comparisons Claims Custom Report Coverag…" at bounding box center [719, 347] width 1438 height 695
click at [1150, 588] on div "• Please upload at least two documents" at bounding box center [911, 595] width 975 height 15
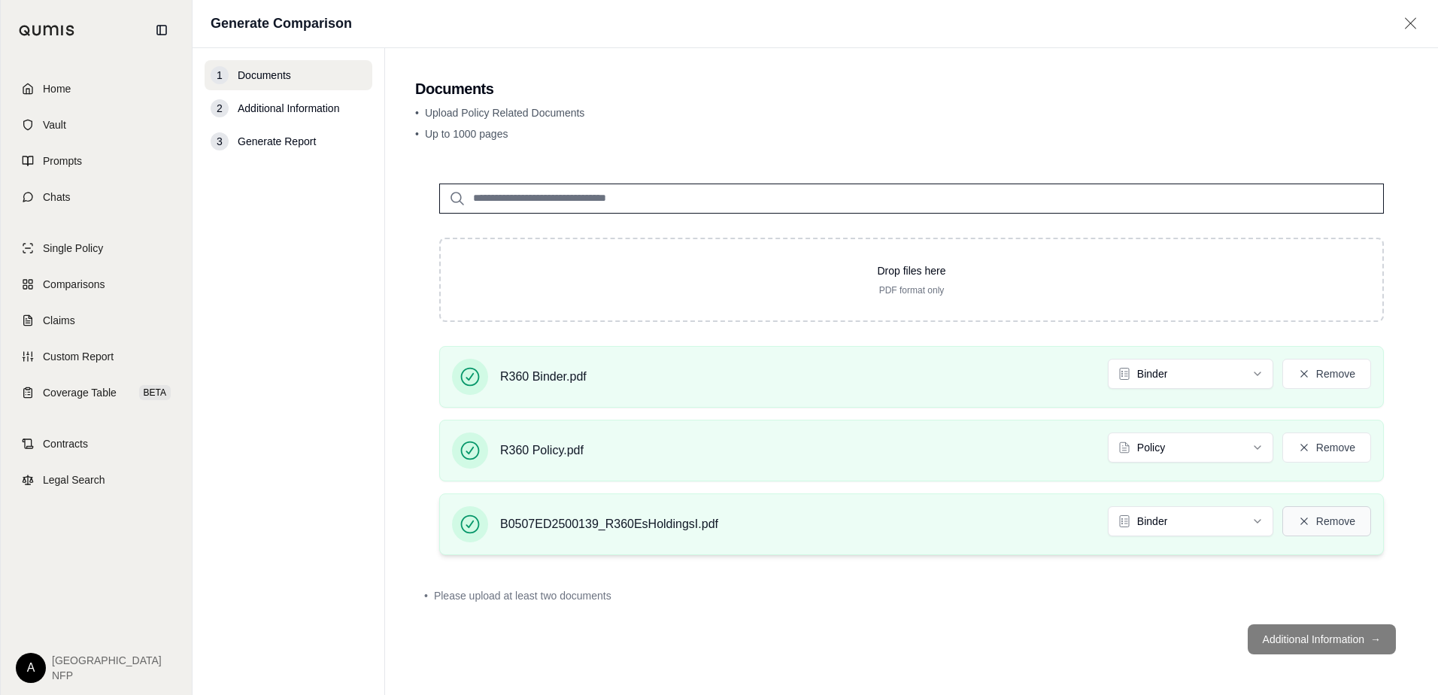
click at [1291, 530] on button "Remove" at bounding box center [1326, 521] width 89 height 30
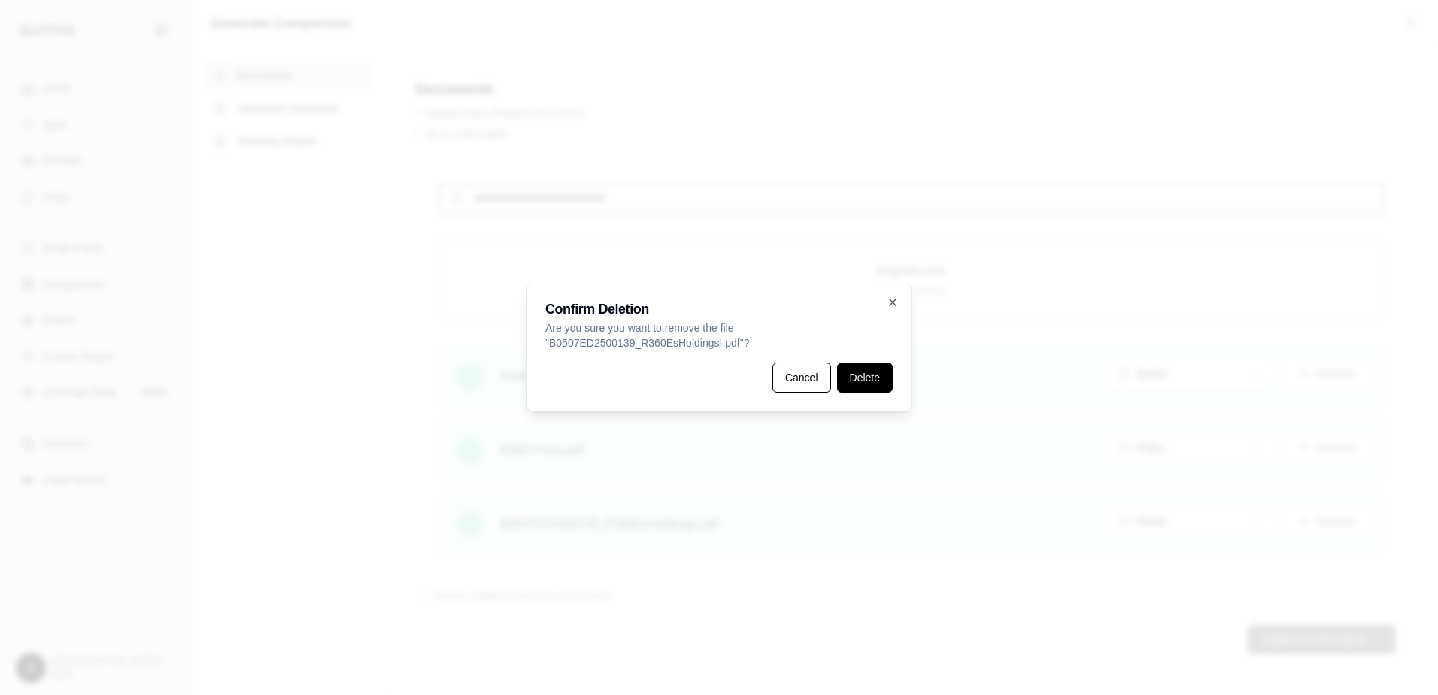
click at [882, 369] on button "Delete" at bounding box center [865, 378] width 56 height 30
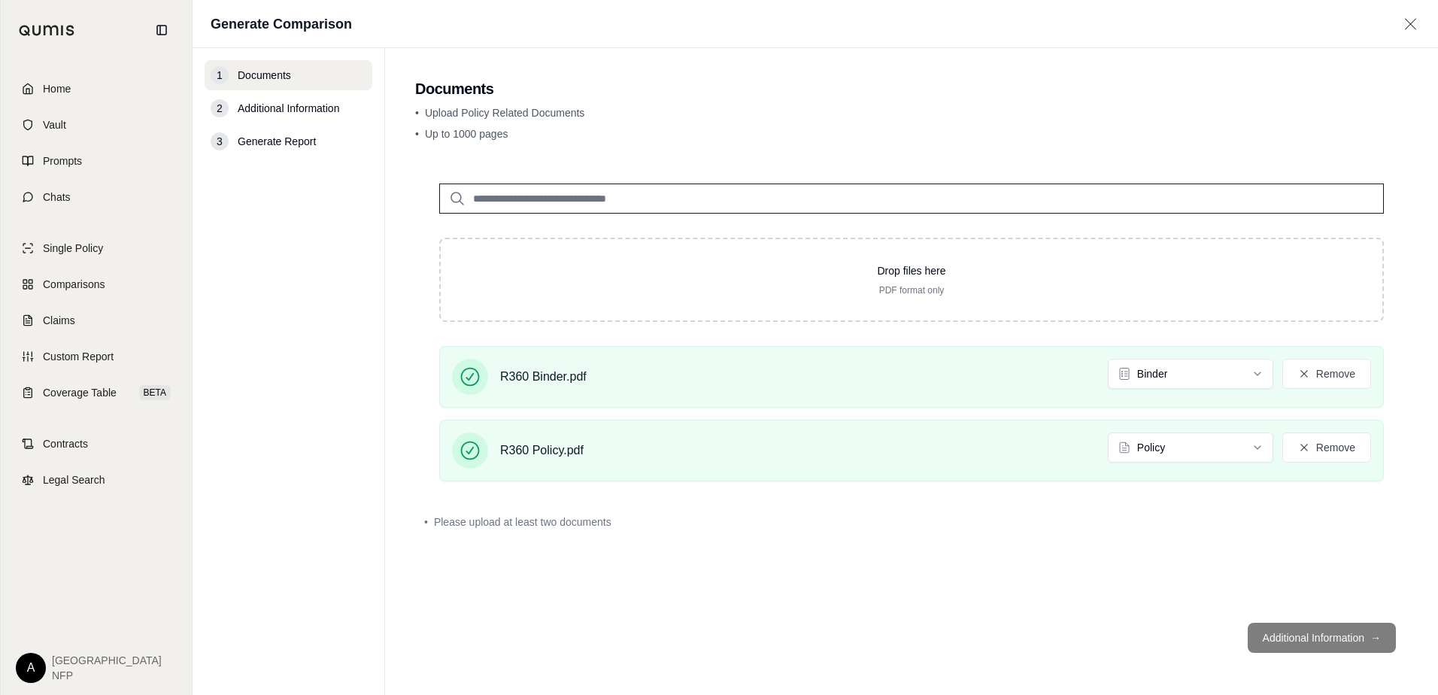
click at [807, 546] on div "Drop files here PDF format only R360 Binder.pdf Binder Remove R360 Policy.pdf P…" at bounding box center [911, 384] width 993 height 451
click at [457, 527] on span "Please upload at least two documents" at bounding box center [523, 521] width 178 height 15
click at [1331, 644] on footer "Additional Information →" at bounding box center [911, 638] width 993 height 54
